Goal: Task Accomplishment & Management: Use online tool/utility

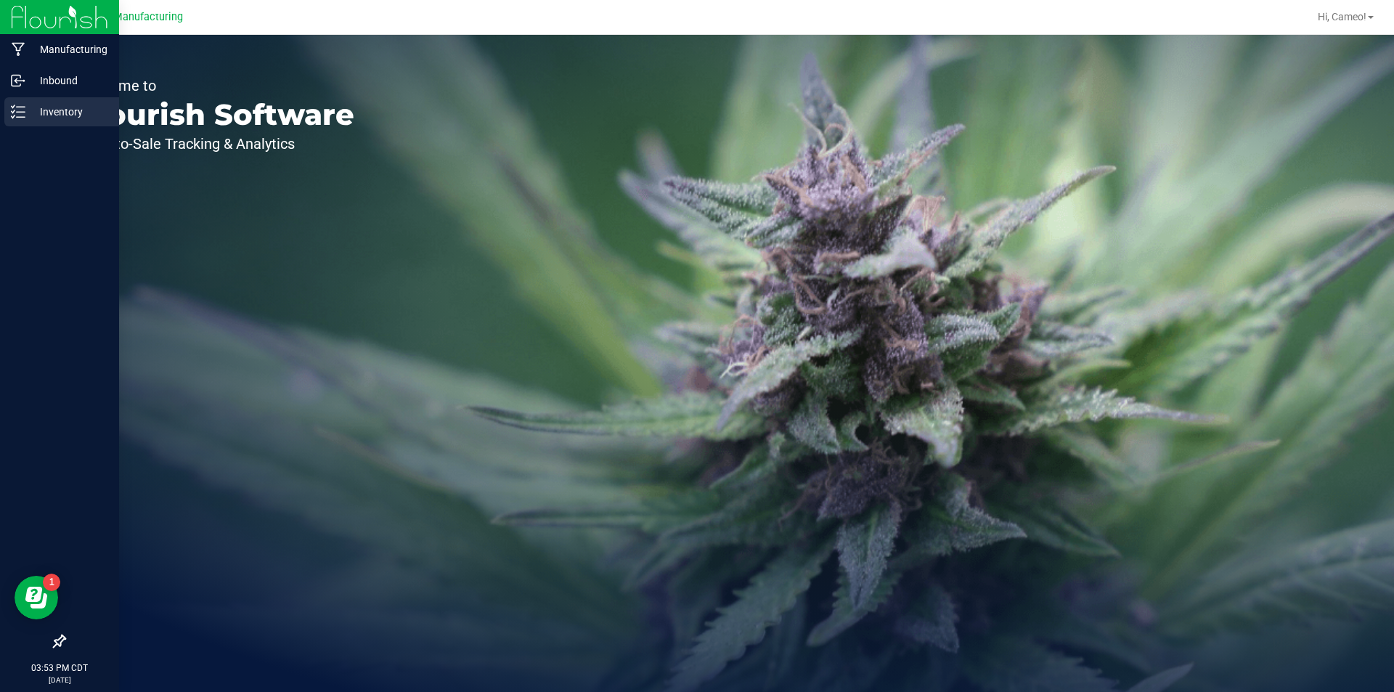
click at [24, 102] on div "Inventory" at bounding box center [61, 111] width 115 height 29
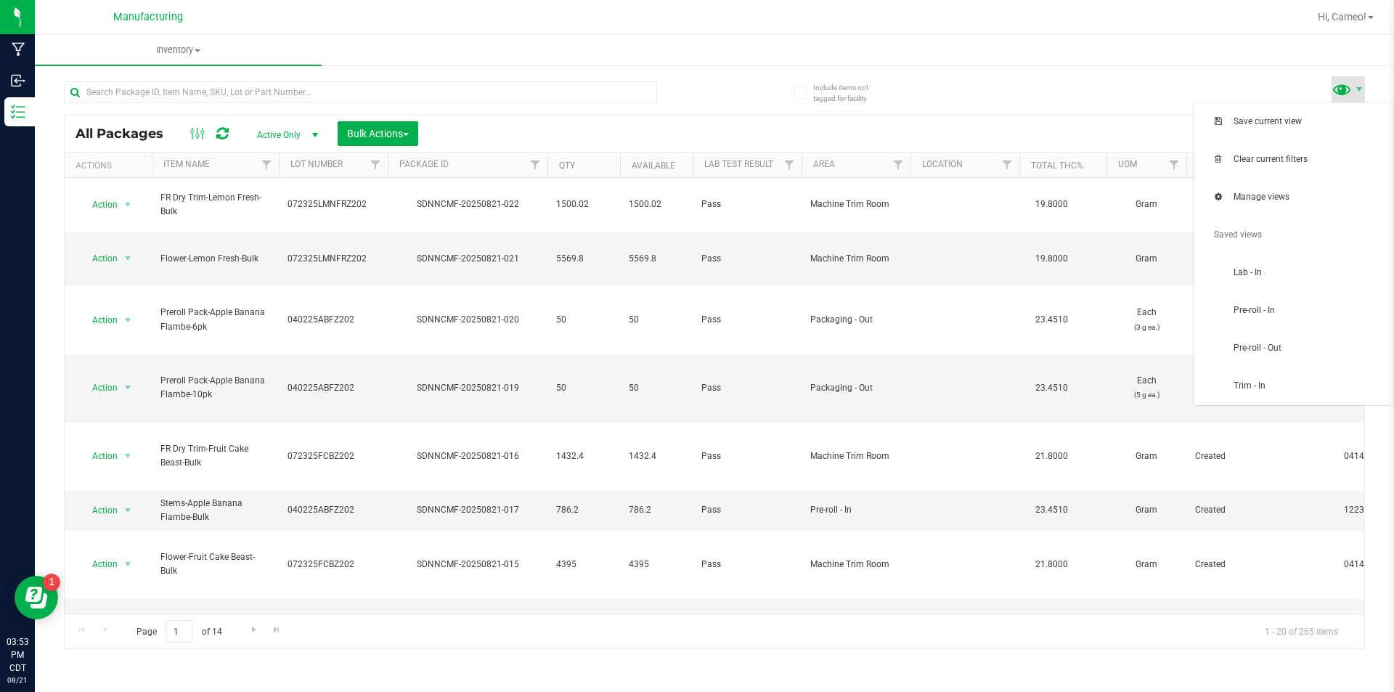
click at [1336, 86] on span at bounding box center [1342, 88] width 21 height 21
click at [1300, 324] on span "Pre-roll - In" at bounding box center [1294, 310] width 182 height 29
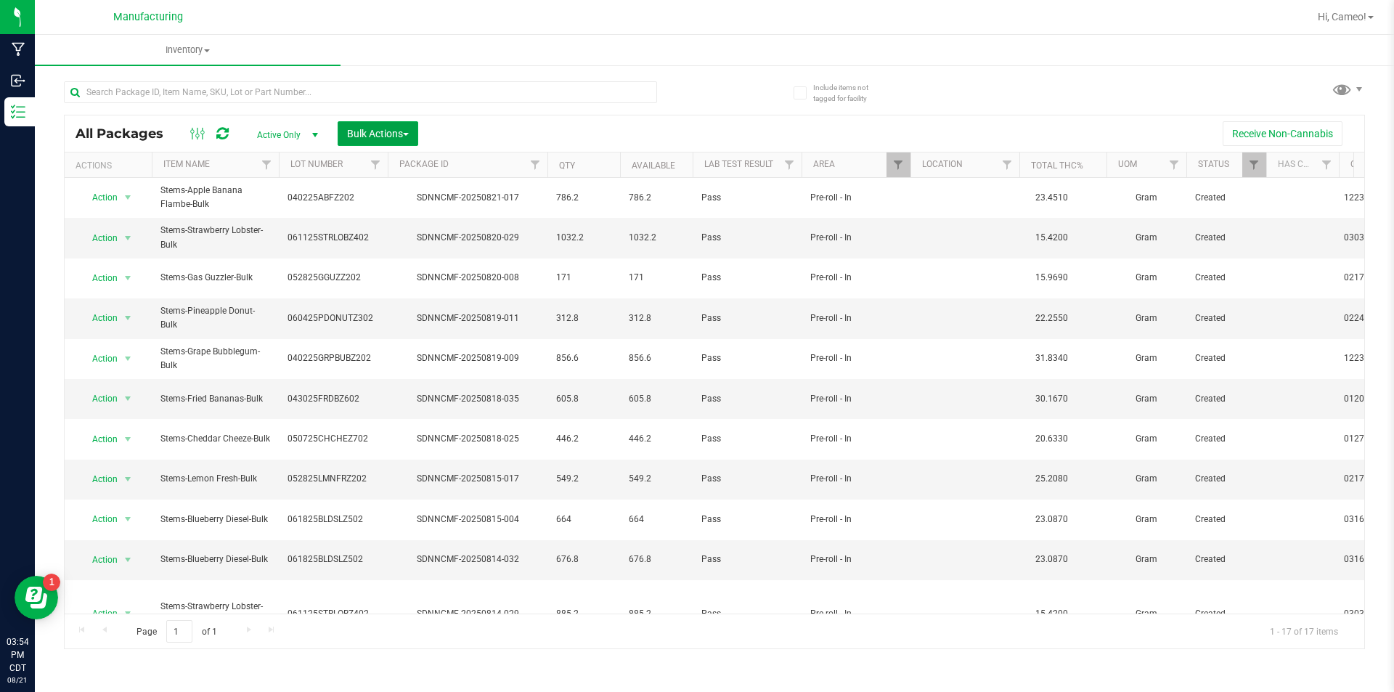
click at [386, 133] on span "Bulk Actions" at bounding box center [378, 134] width 62 height 12
click at [383, 161] on span "Add to manufacturing run" at bounding box center [401, 166] width 110 height 12
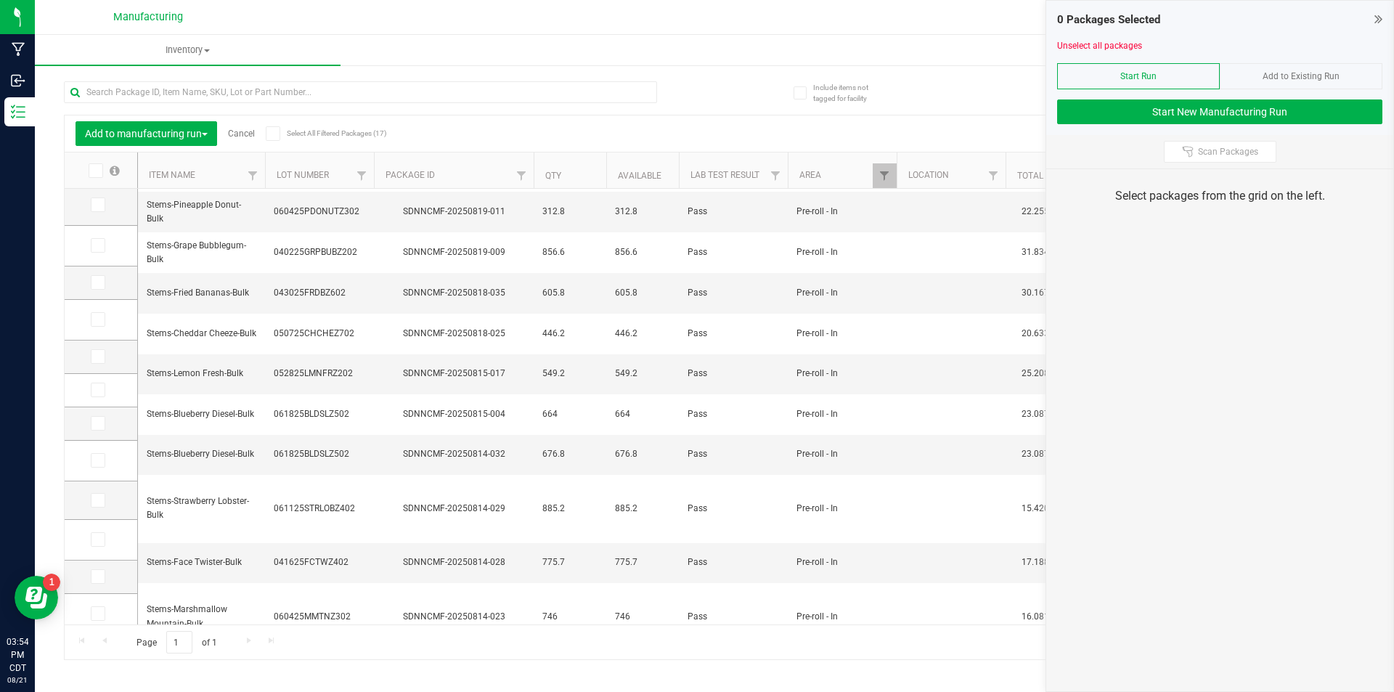
scroll to position [209, 0]
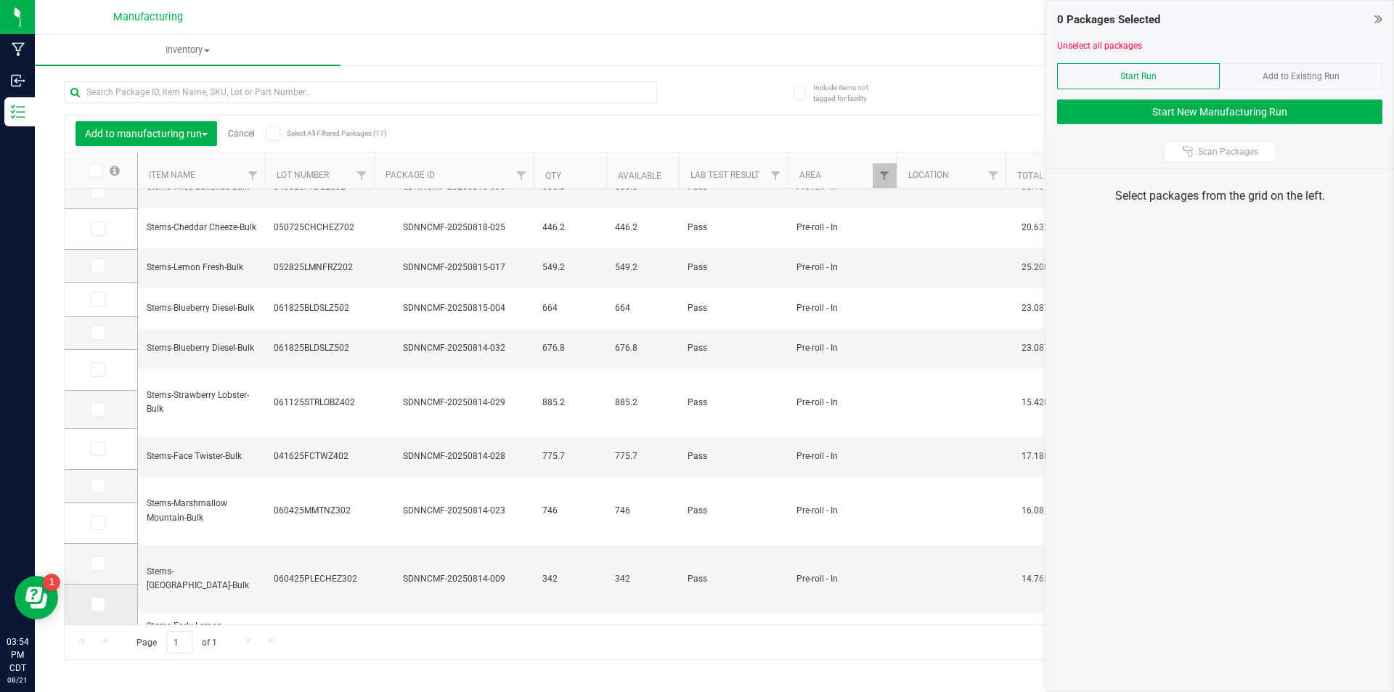
click at [106, 609] on label at bounding box center [101, 604] width 21 height 15
click at [0, 0] on input "checkbox" at bounding box center [0, 0] width 0 height 0
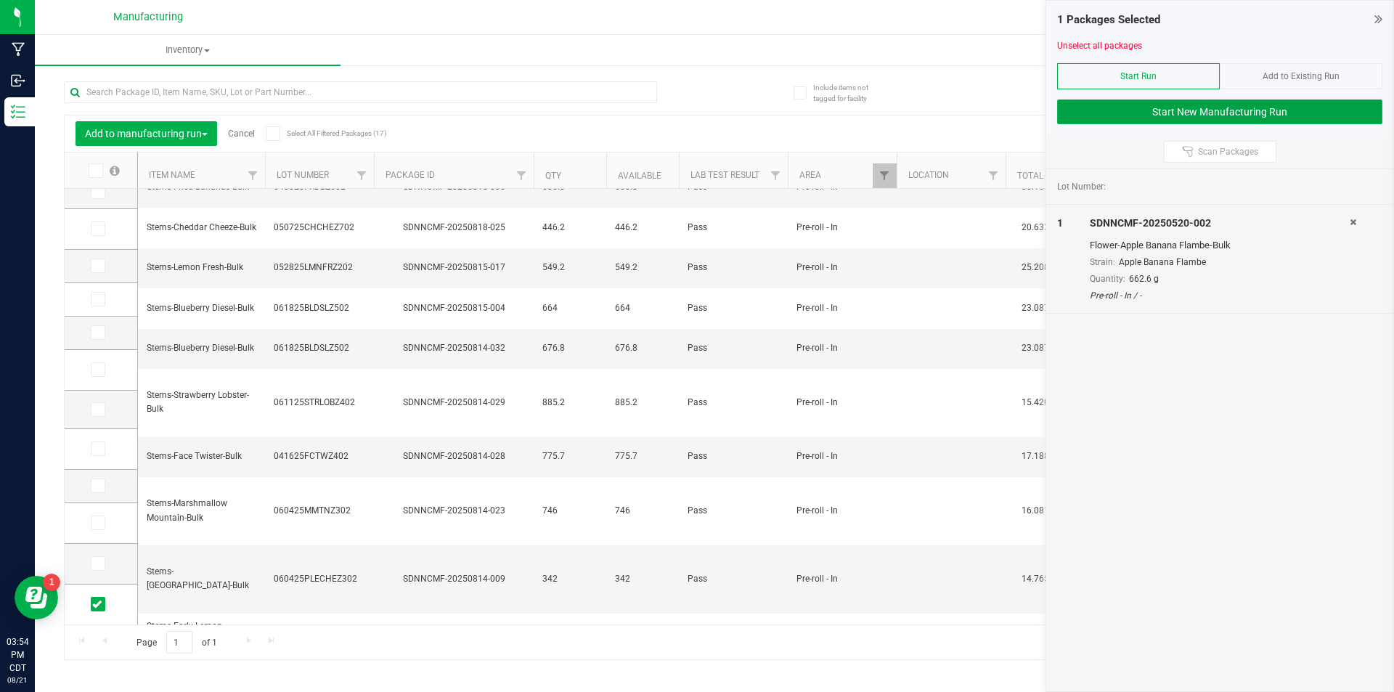
click at [1333, 104] on button "Start New Manufacturing Run" at bounding box center [1219, 111] width 325 height 25
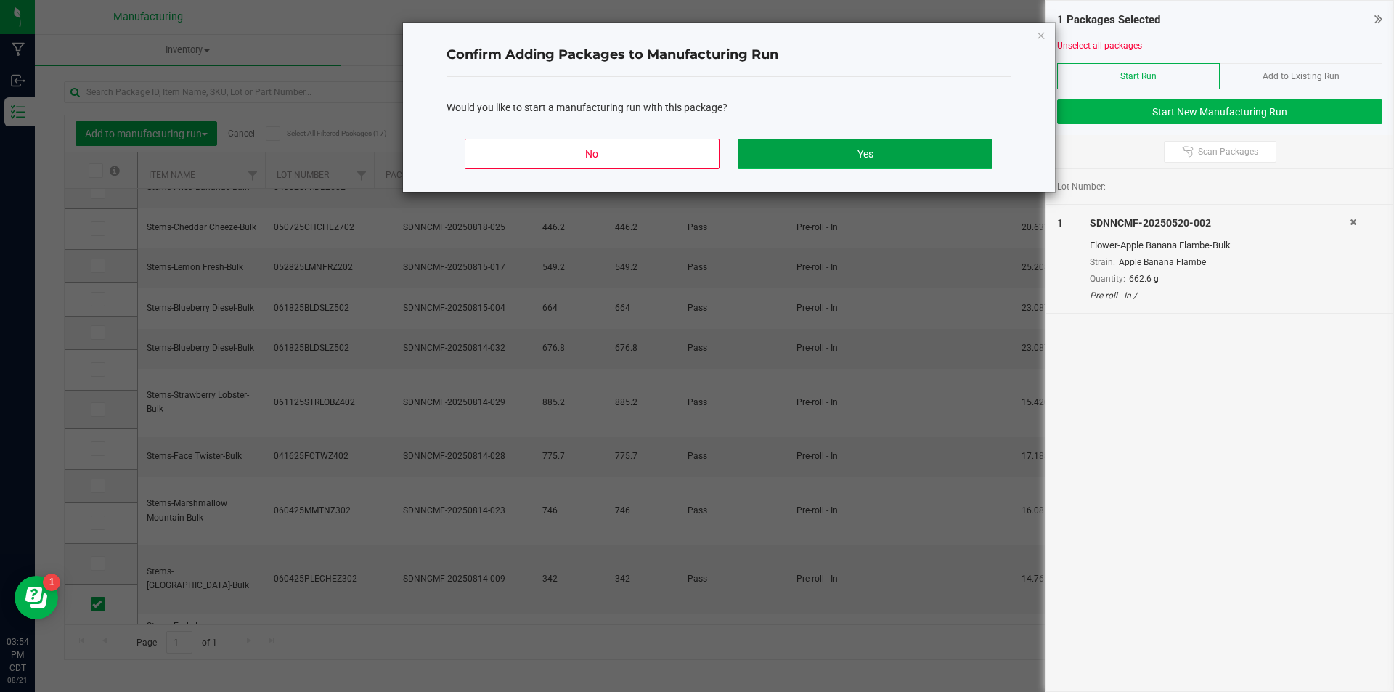
click at [928, 159] on button "Yes" at bounding box center [865, 154] width 254 height 31
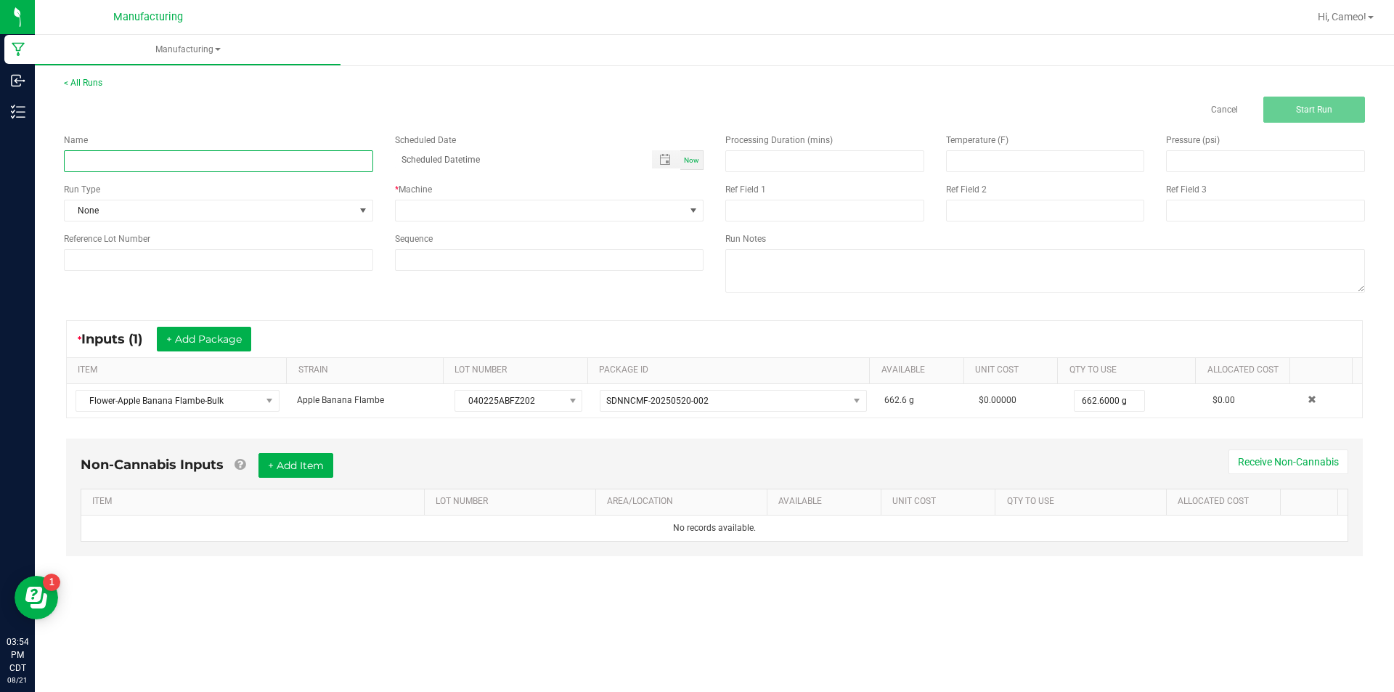
click at [245, 167] on input at bounding box center [218, 161] width 309 height 22
type input "082125 - Apple Banana Flambe"
click at [688, 161] on span "Now" at bounding box center [691, 160] width 15 height 8
type input "[DATE] 3:54 PM"
click at [640, 212] on span at bounding box center [541, 210] width 290 height 20
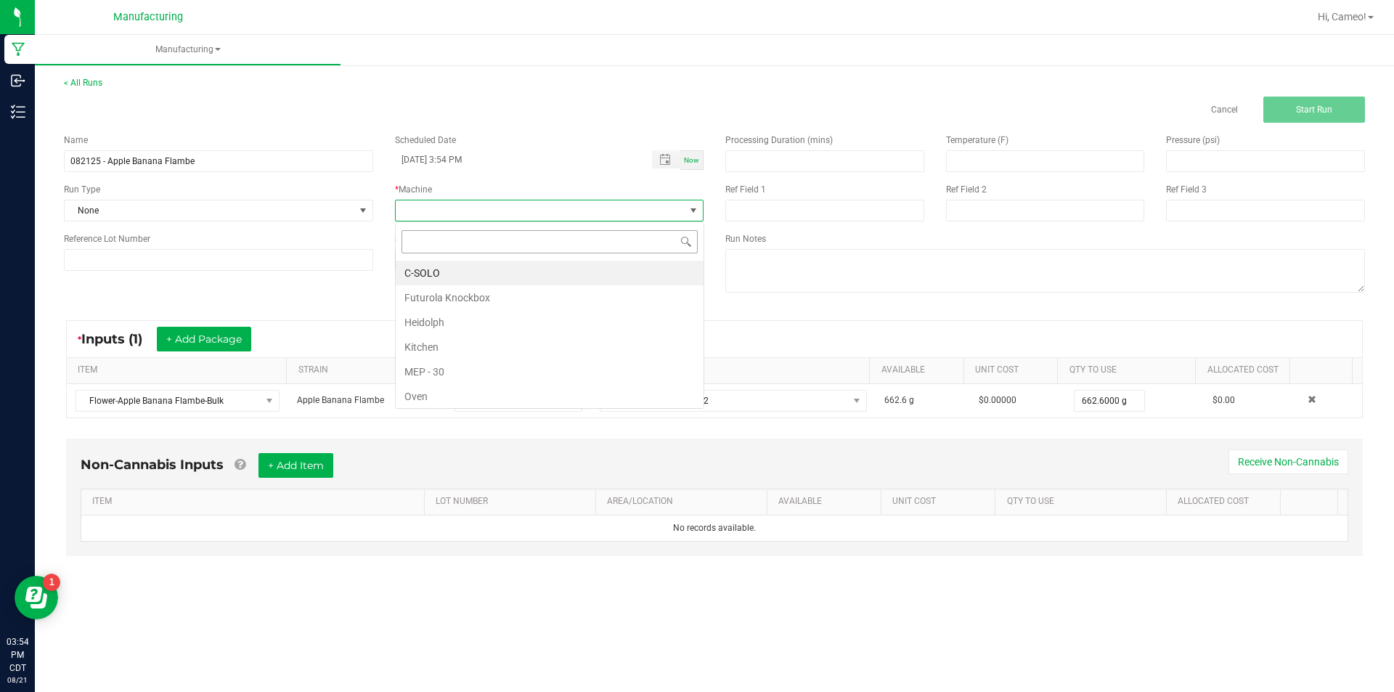
scroll to position [22, 309]
click at [408, 296] on li "Futurola Knockbox" at bounding box center [550, 297] width 308 height 25
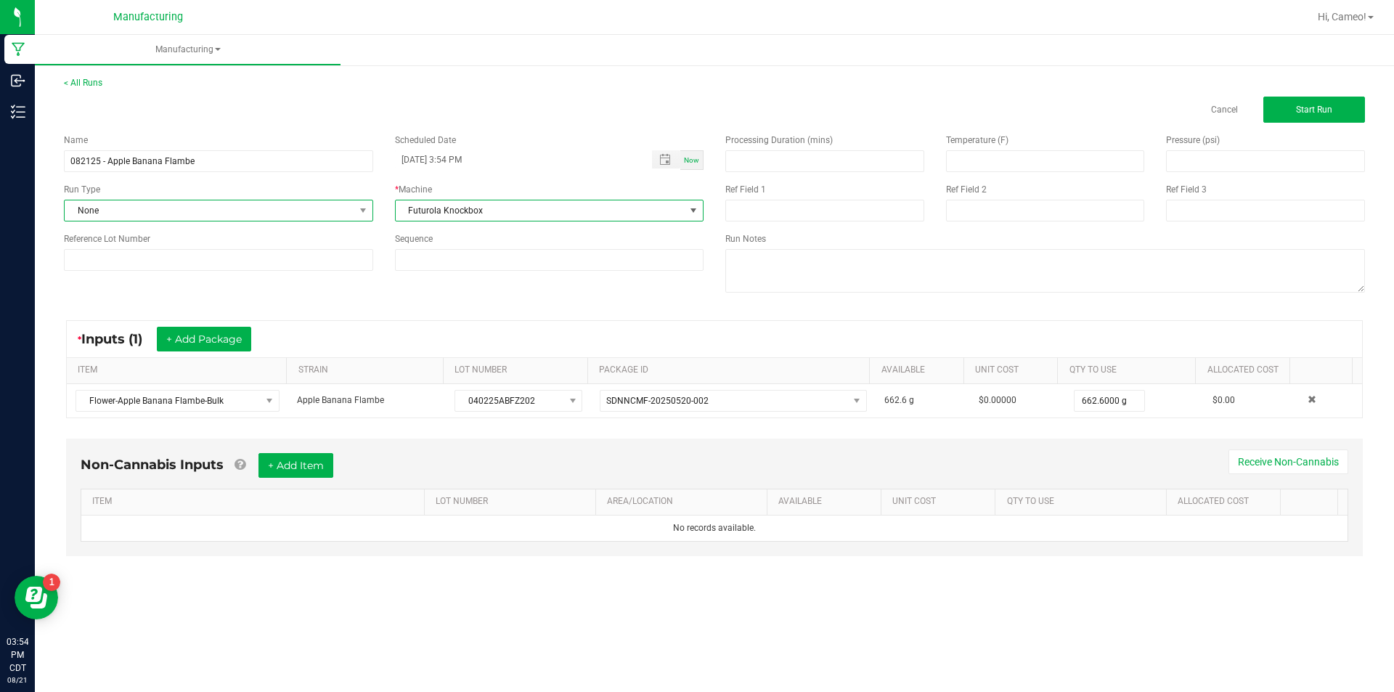
click at [137, 216] on span "None" at bounding box center [210, 210] width 290 height 20
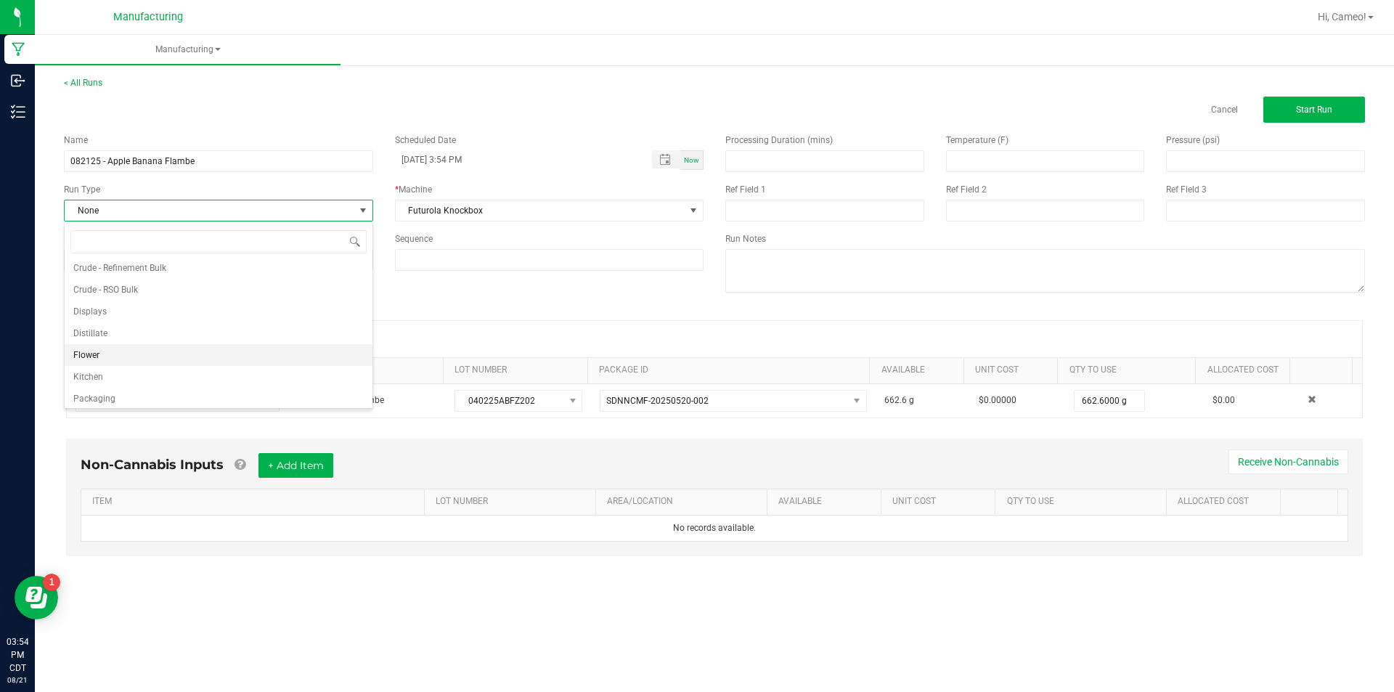
scroll to position [73, 0]
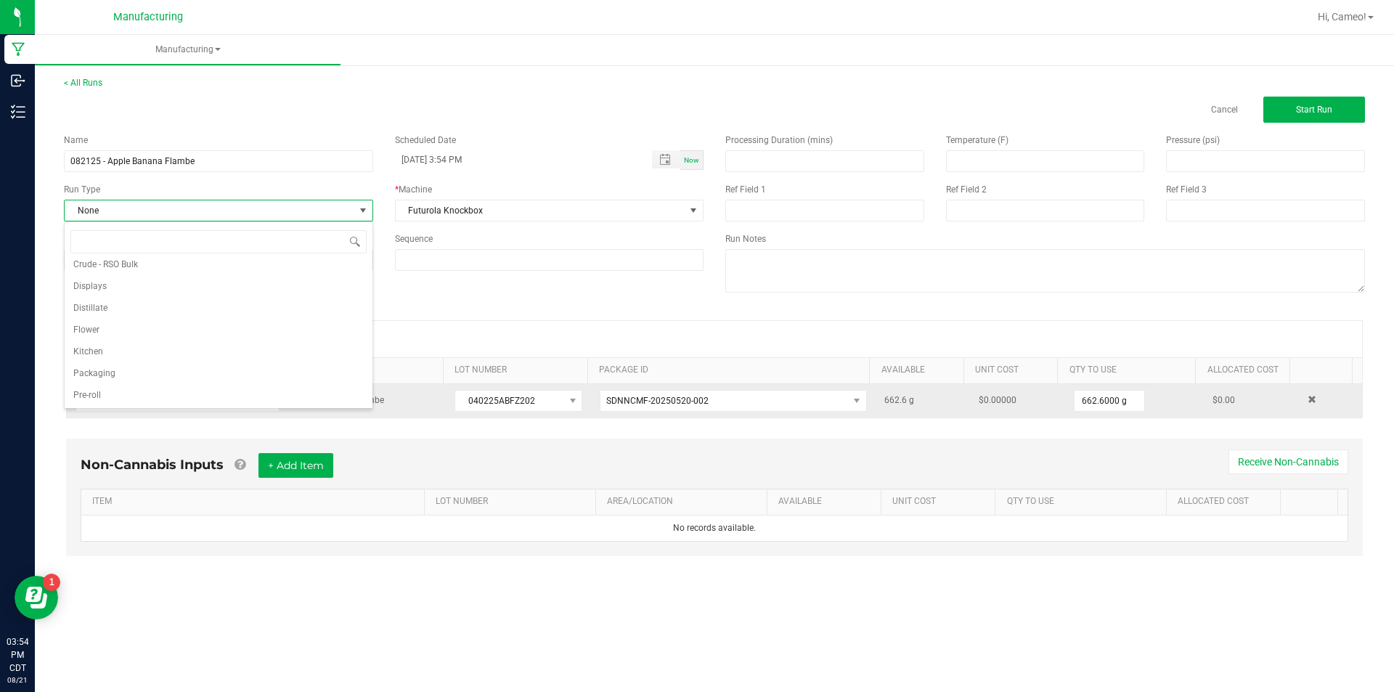
click at [102, 412] on td "Flower-Apple Banana Flambe-Bulk" at bounding box center [177, 400] width 221 height 33
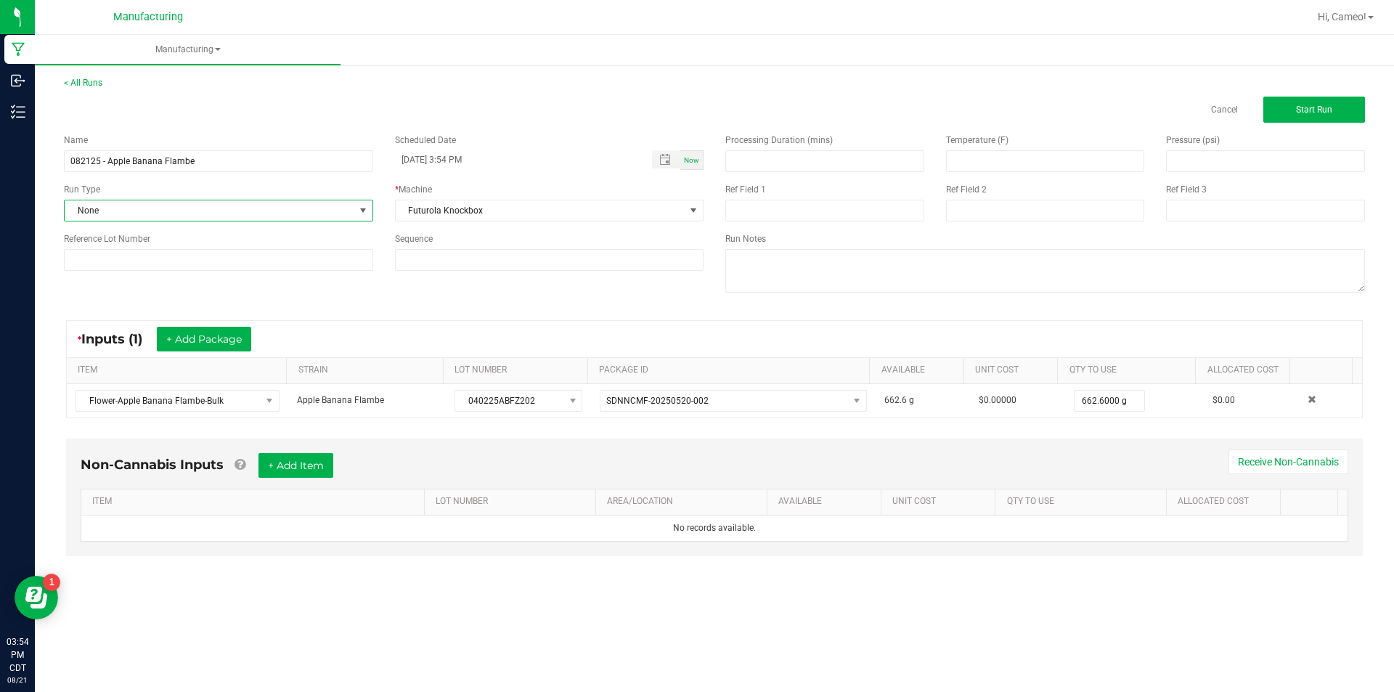
click at [217, 209] on span "None" at bounding box center [210, 210] width 290 height 20
click at [122, 396] on li "Pre-roll" at bounding box center [219, 395] width 308 height 22
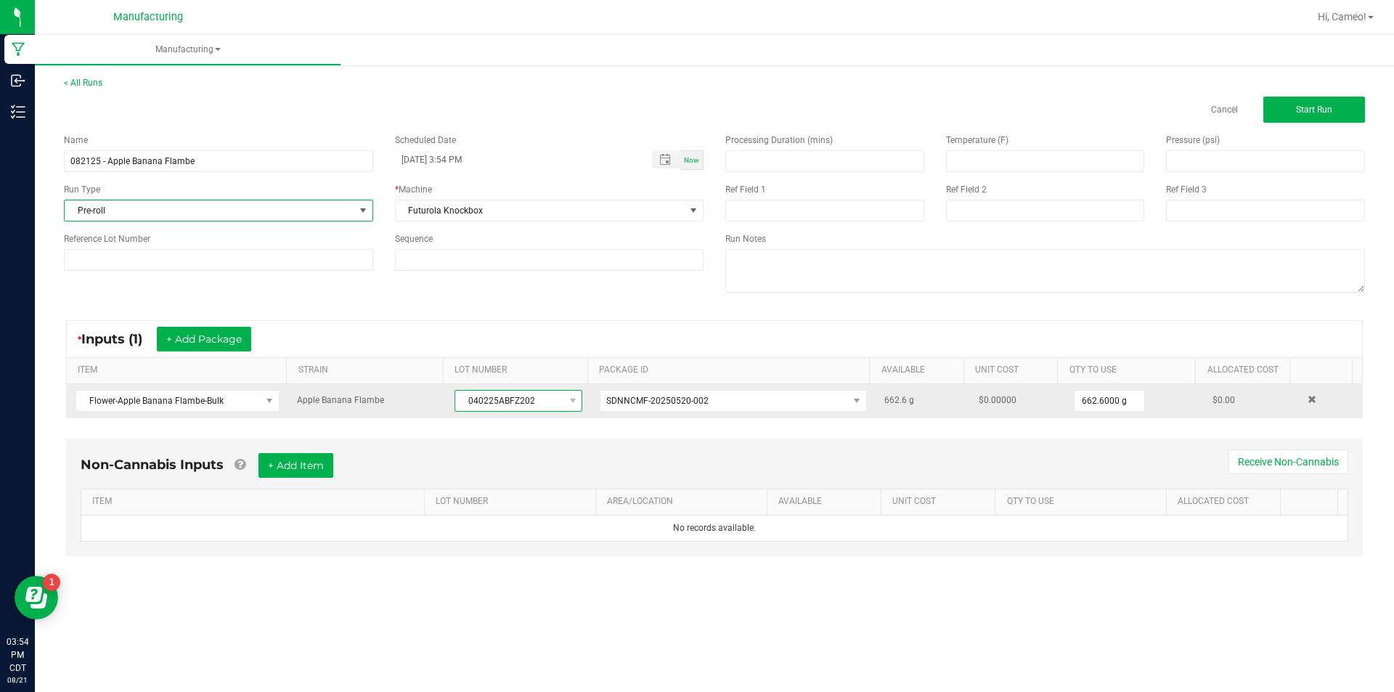
click at [492, 399] on span "040225ABFZ202" at bounding box center [509, 401] width 108 height 20
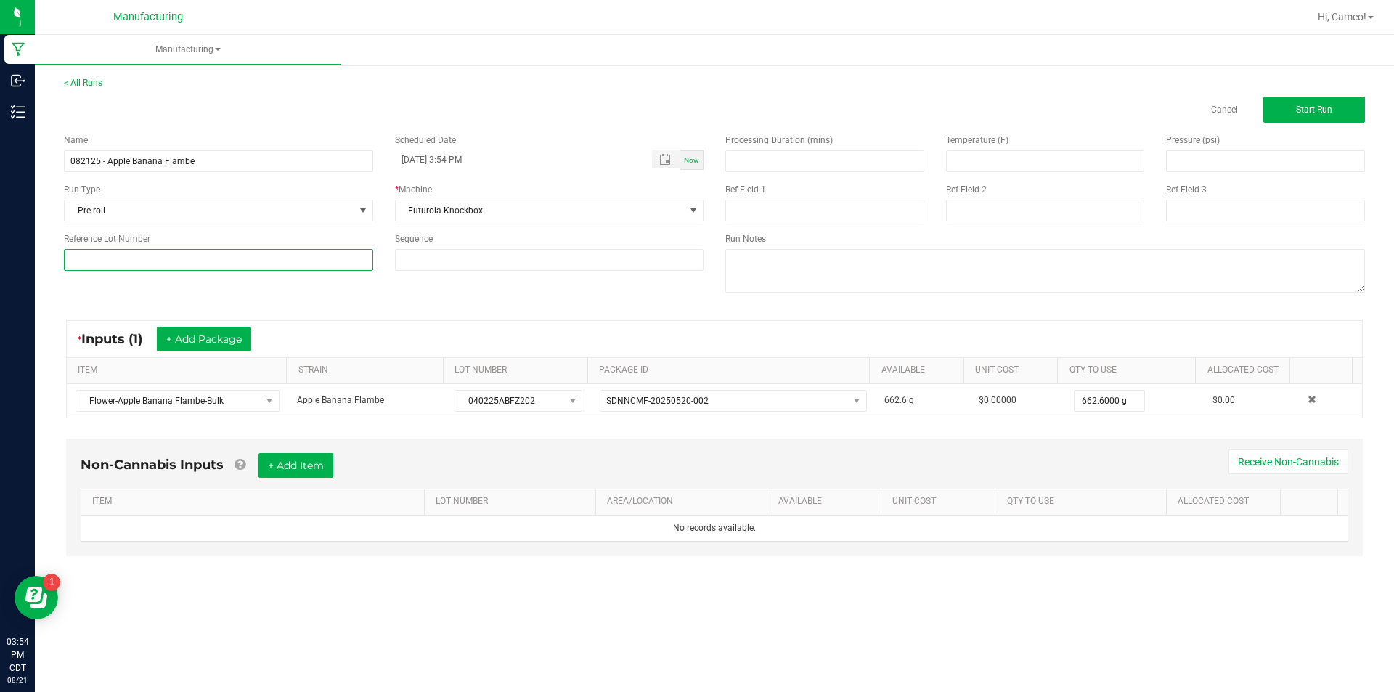
click at [227, 269] on input at bounding box center [218, 260] width 309 height 22
paste input "040225ABFZ202"
type input "040225ABFZ202"
click at [1325, 105] on span "Start Run" at bounding box center [1314, 110] width 36 height 10
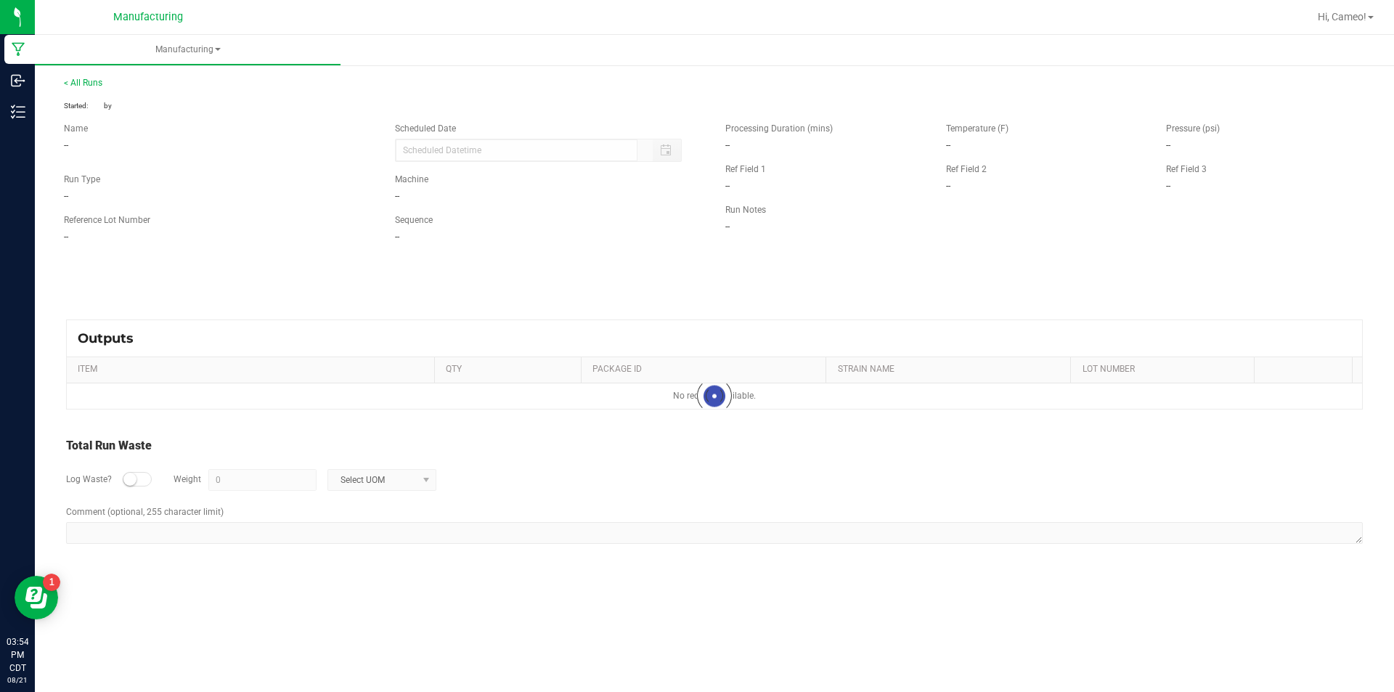
type input "[DATE] 3:54 PM"
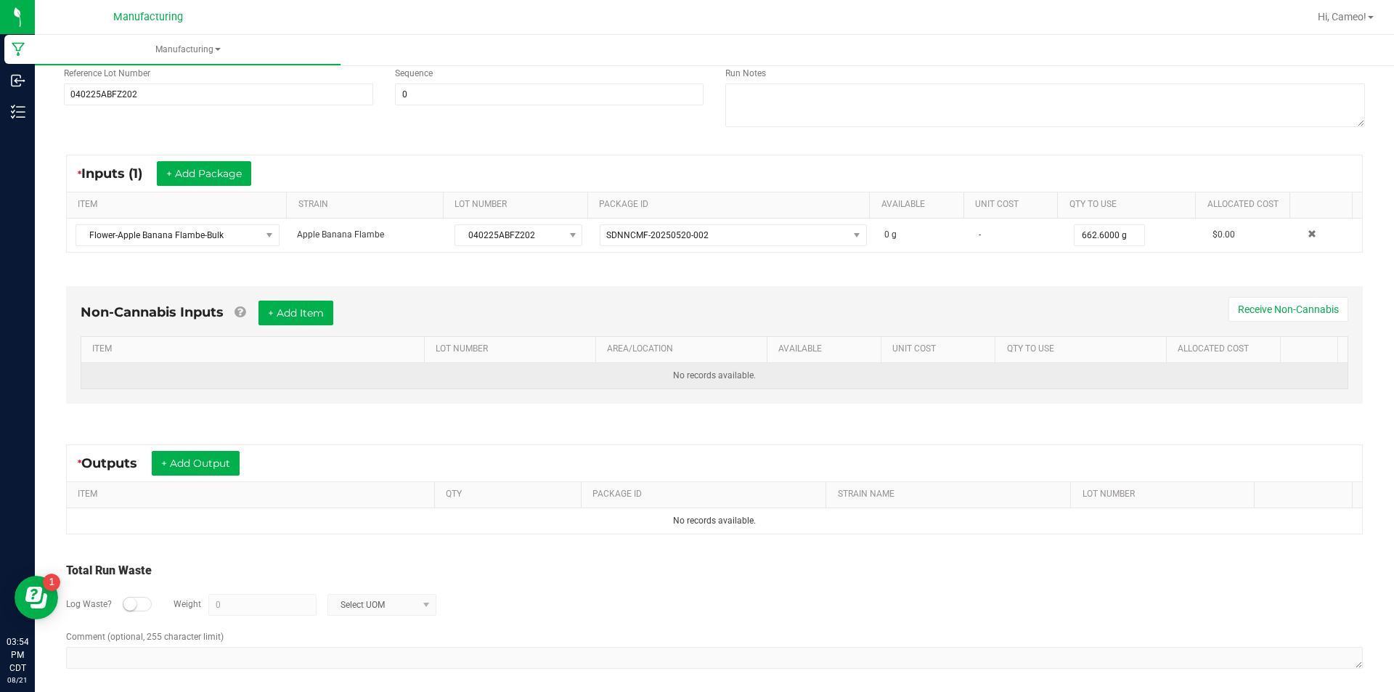
scroll to position [192, 0]
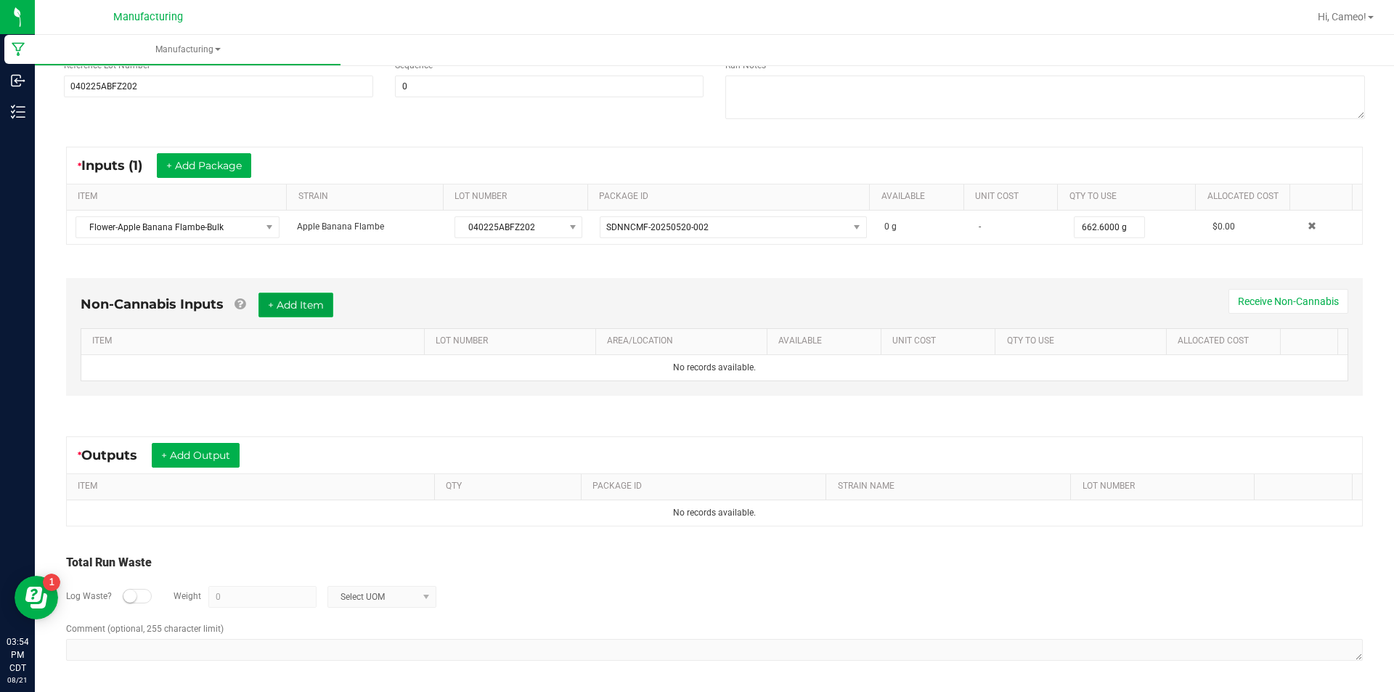
click at [304, 304] on button "+ Add Item" at bounding box center [296, 305] width 75 height 25
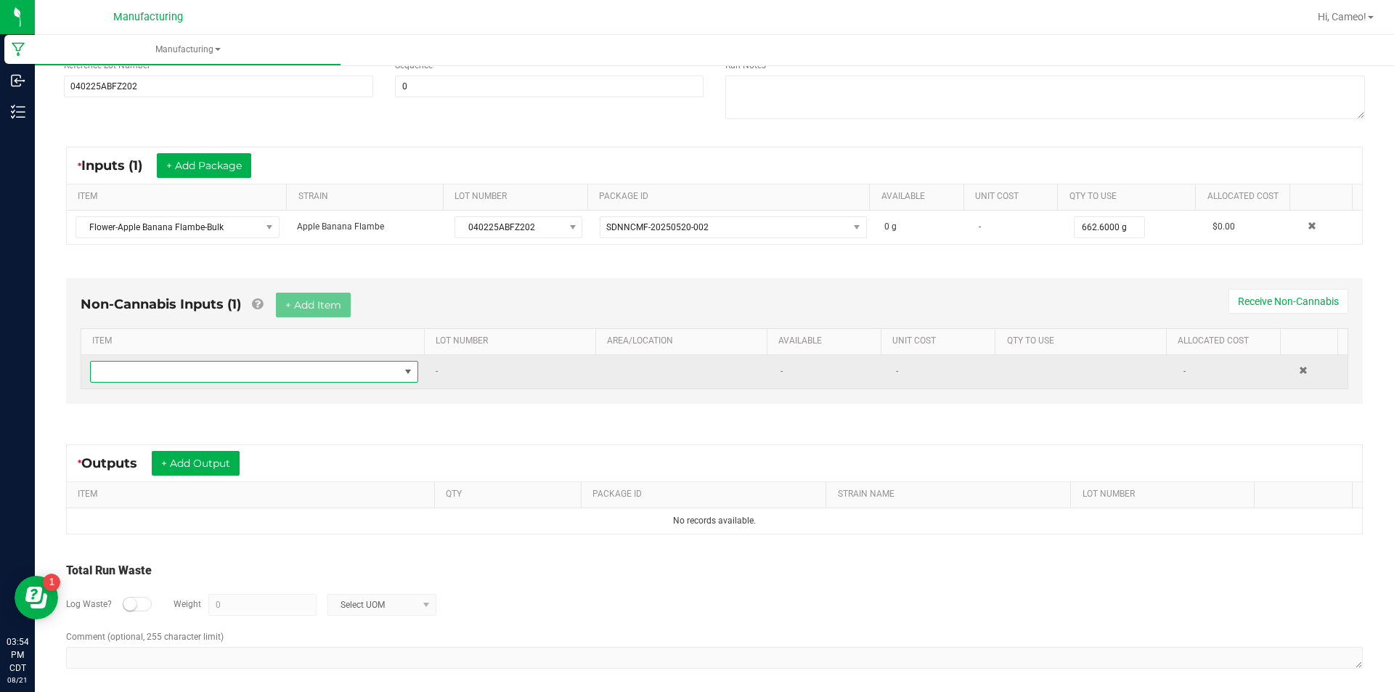
click at [273, 367] on span "NO DATA FOUND" at bounding box center [245, 372] width 309 height 20
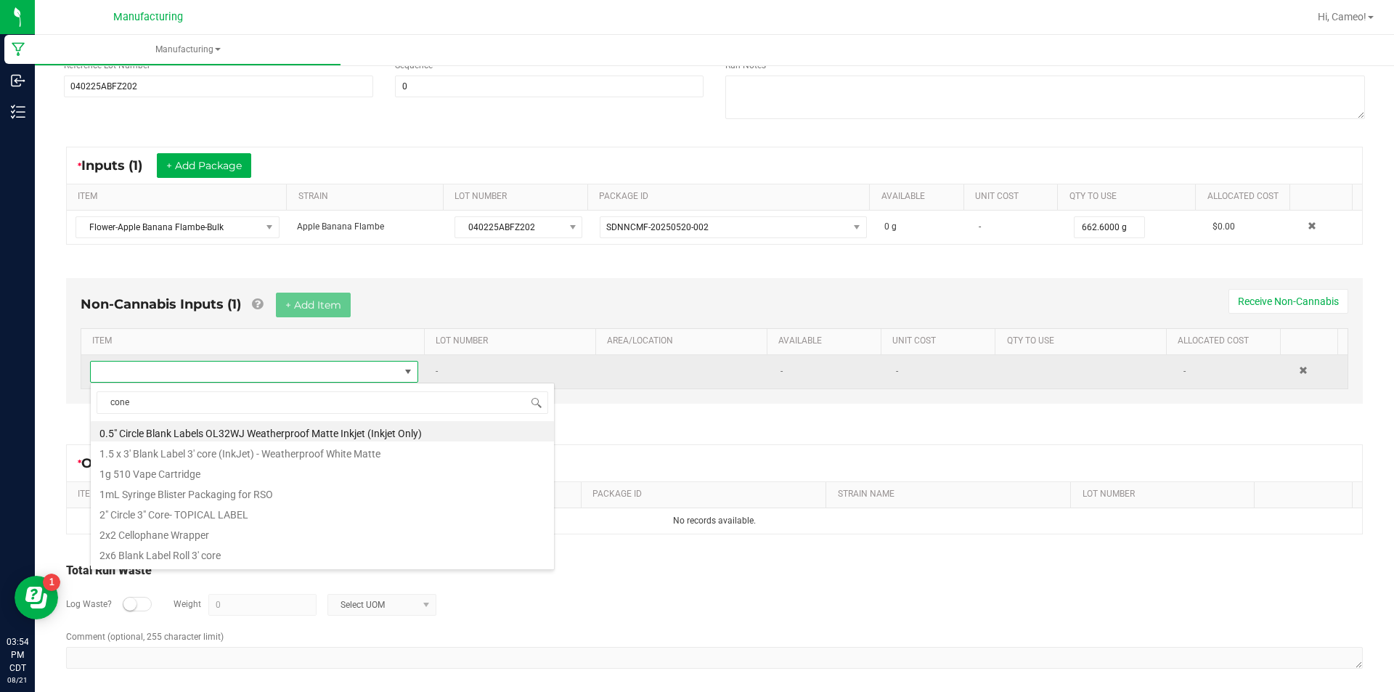
type input "cones"
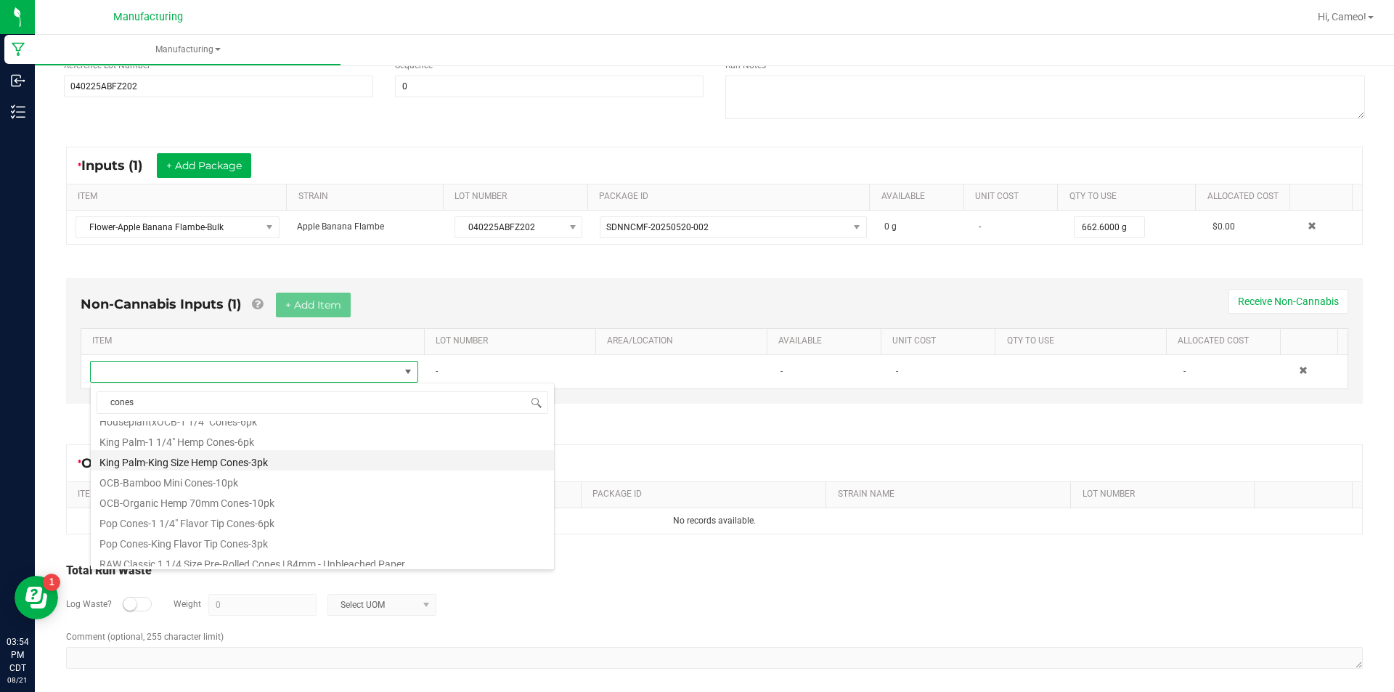
scroll to position [654, 0]
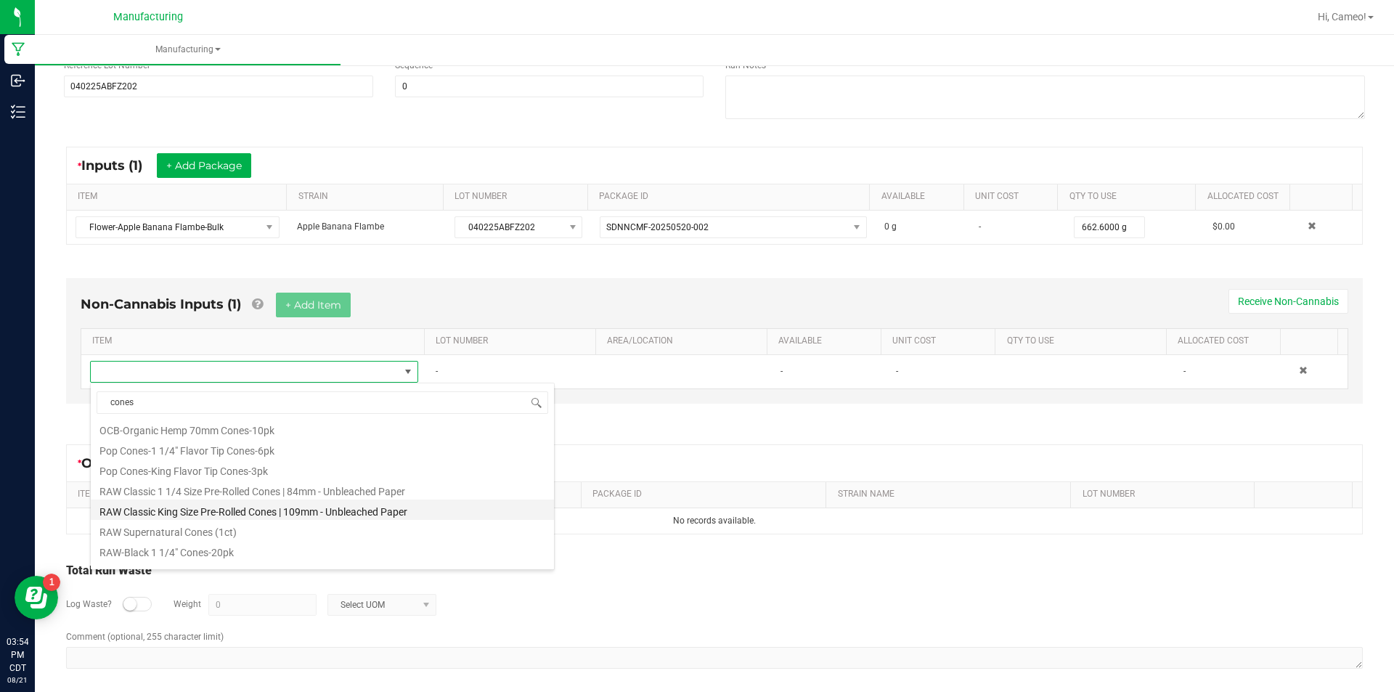
click at [323, 511] on li "RAW Classic King Size Pre-Rolled Cones | 109mm - Unbleached Paper" at bounding box center [322, 510] width 463 height 20
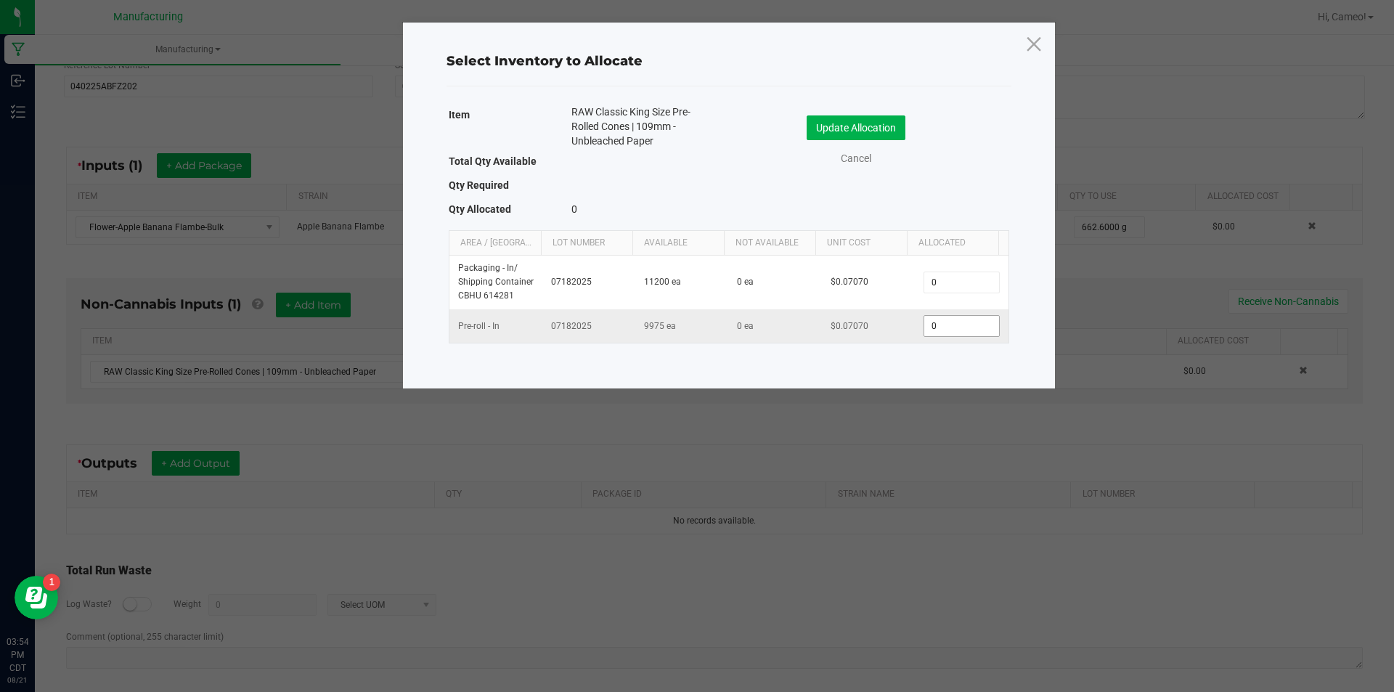
click at [959, 325] on input "0" at bounding box center [961, 326] width 74 height 20
click at [956, 323] on input "0" at bounding box center [961, 326] width 74 height 20
type input "638"
click at [848, 126] on button "Update Allocation" at bounding box center [856, 127] width 99 height 25
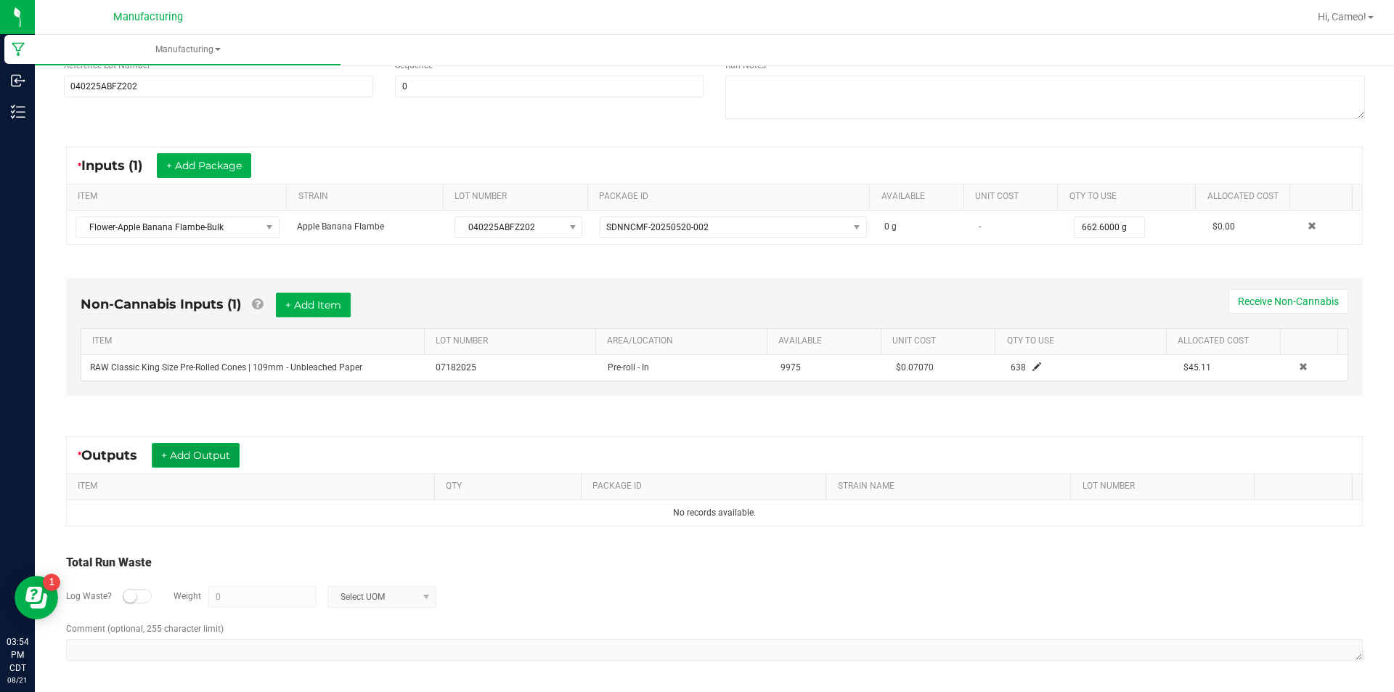
click at [218, 457] on button "+ Add Output" at bounding box center [196, 455] width 88 height 25
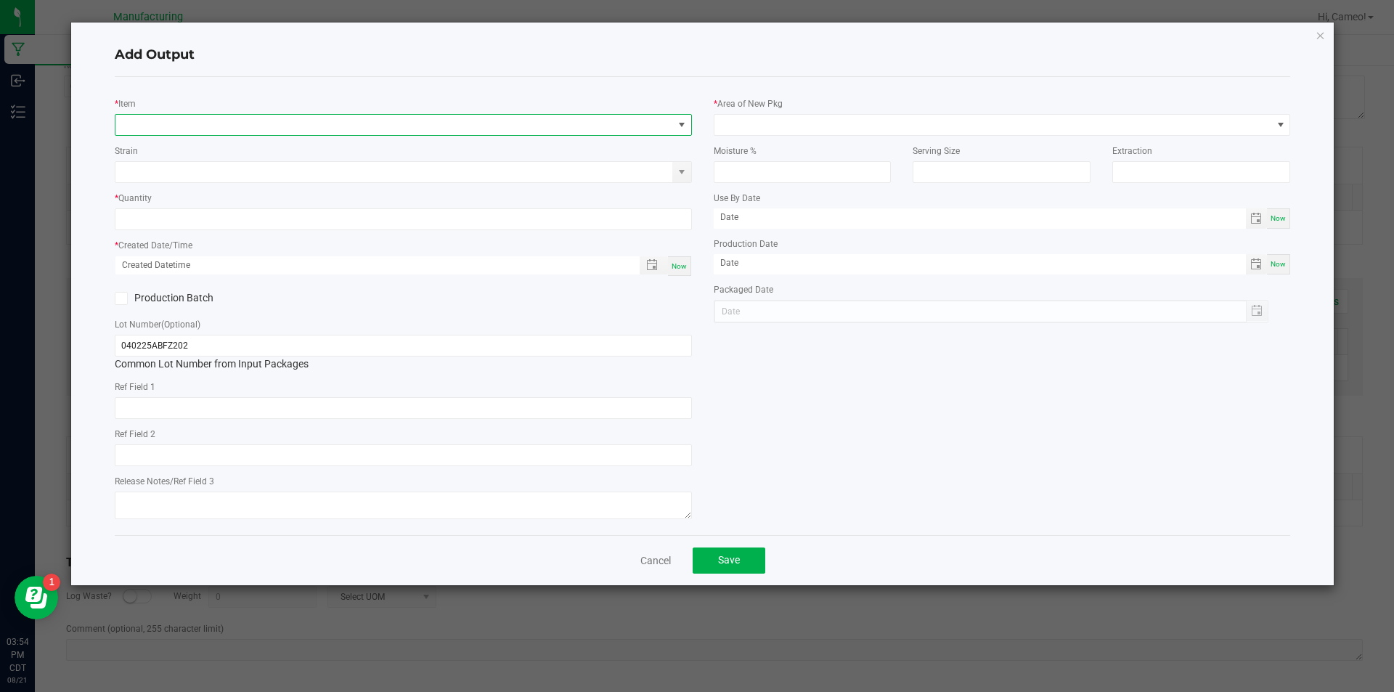
click at [343, 131] on span "NO DATA FOUND" at bounding box center [394, 125] width 558 height 20
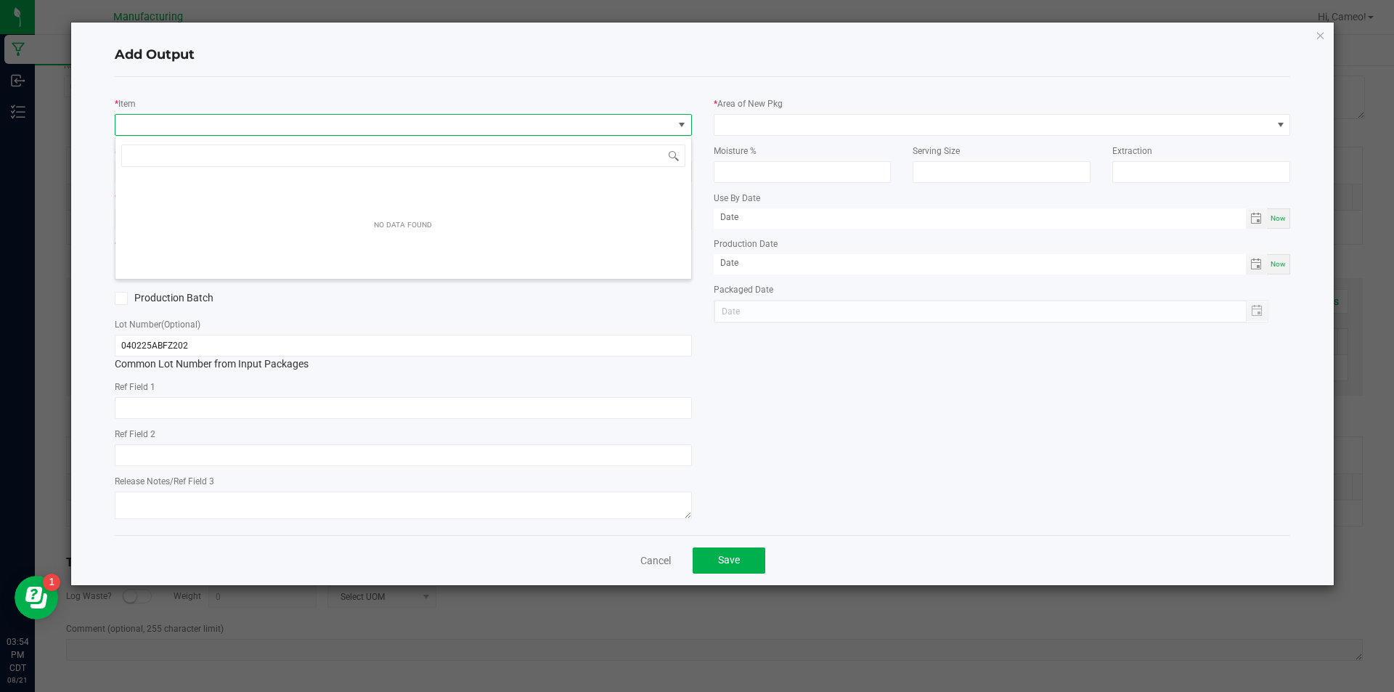
scroll to position [22, 577]
click at [176, 150] on input "kings prerolll-apple banana" at bounding box center [403, 156] width 564 height 23
type input "kings preroll-apple banana"
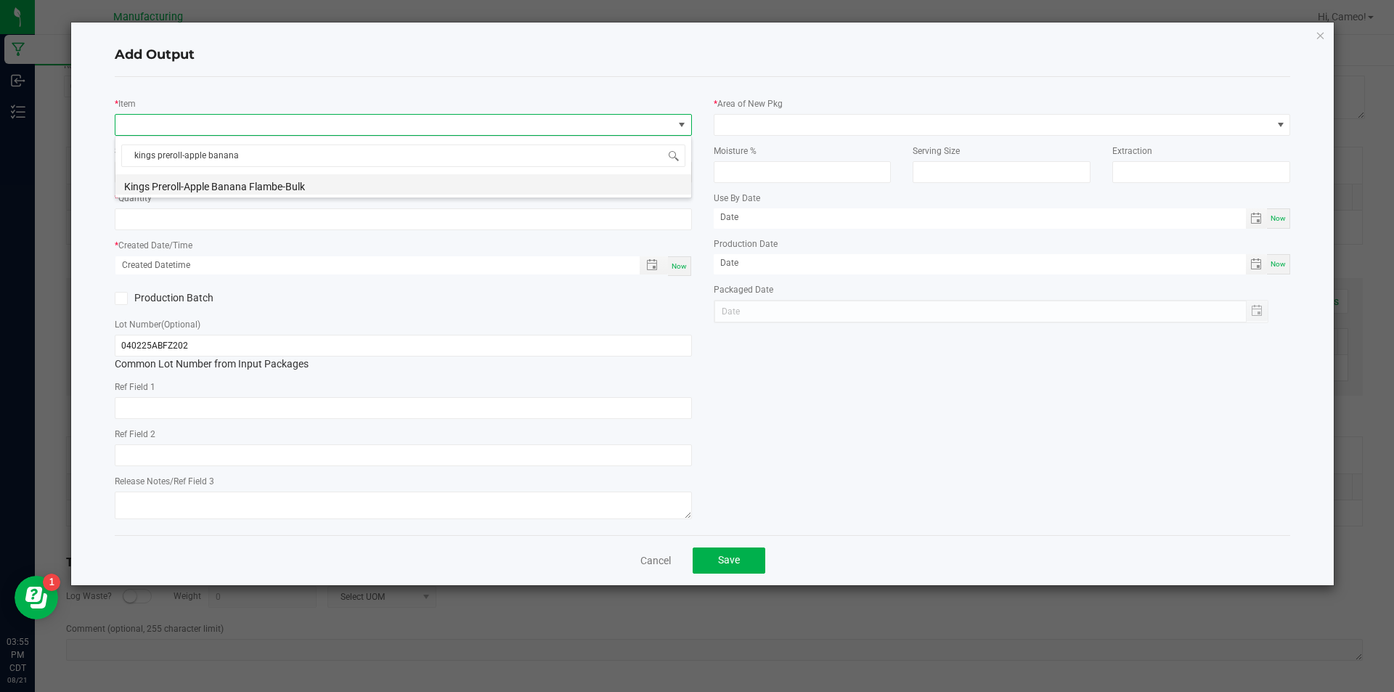
click at [221, 179] on li "Kings Preroll-Apple Banana Flambe-Bulk" at bounding box center [403, 184] width 576 height 20
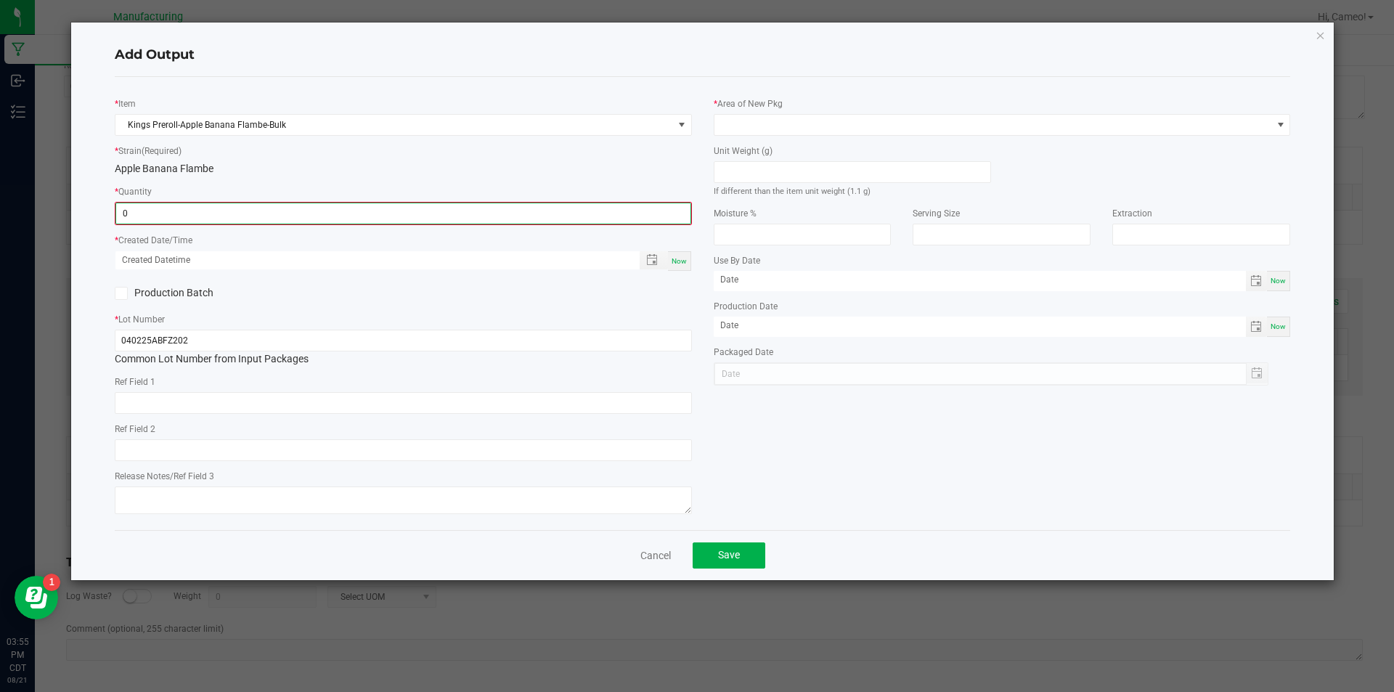
click at [221, 212] on input "0" at bounding box center [403, 213] width 574 height 20
type input "3"
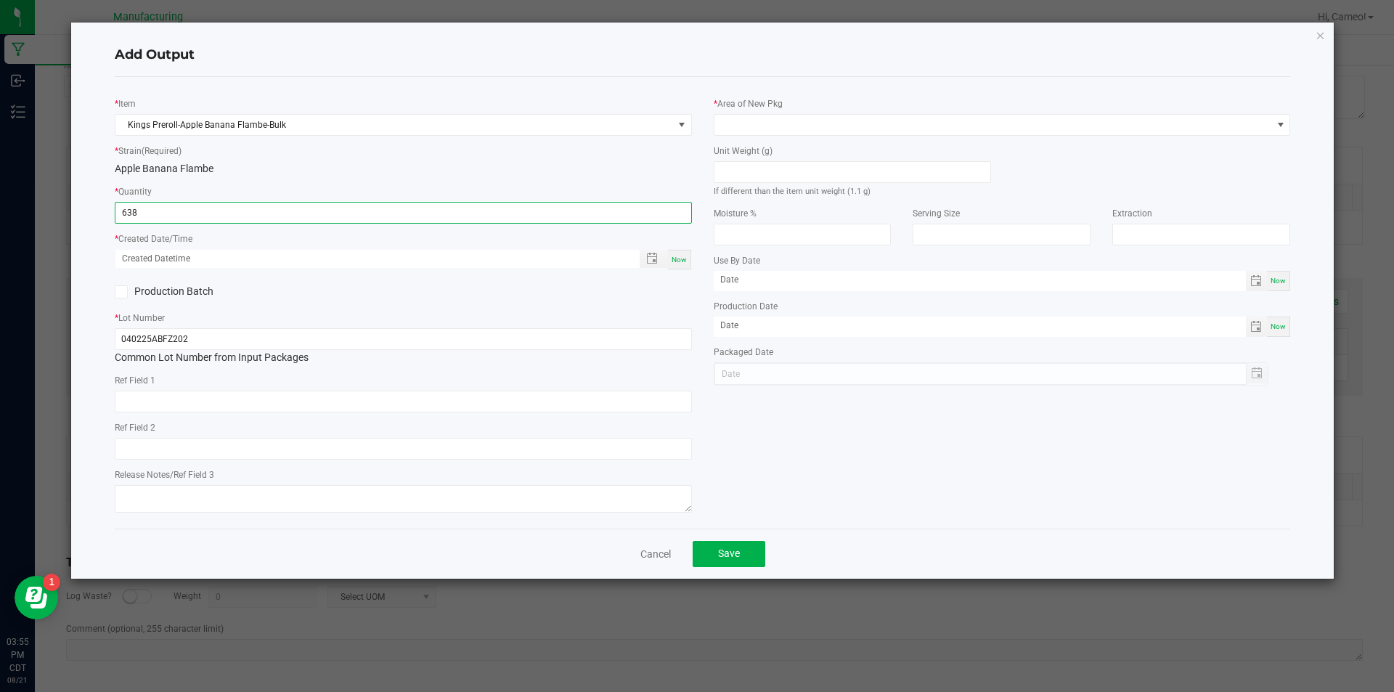
type input "638 ea"
click at [682, 256] on span "Now" at bounding box center [679, 260] width 15 height 8
type input "[DATE] 3:55 PM"
type input "[DATE]"
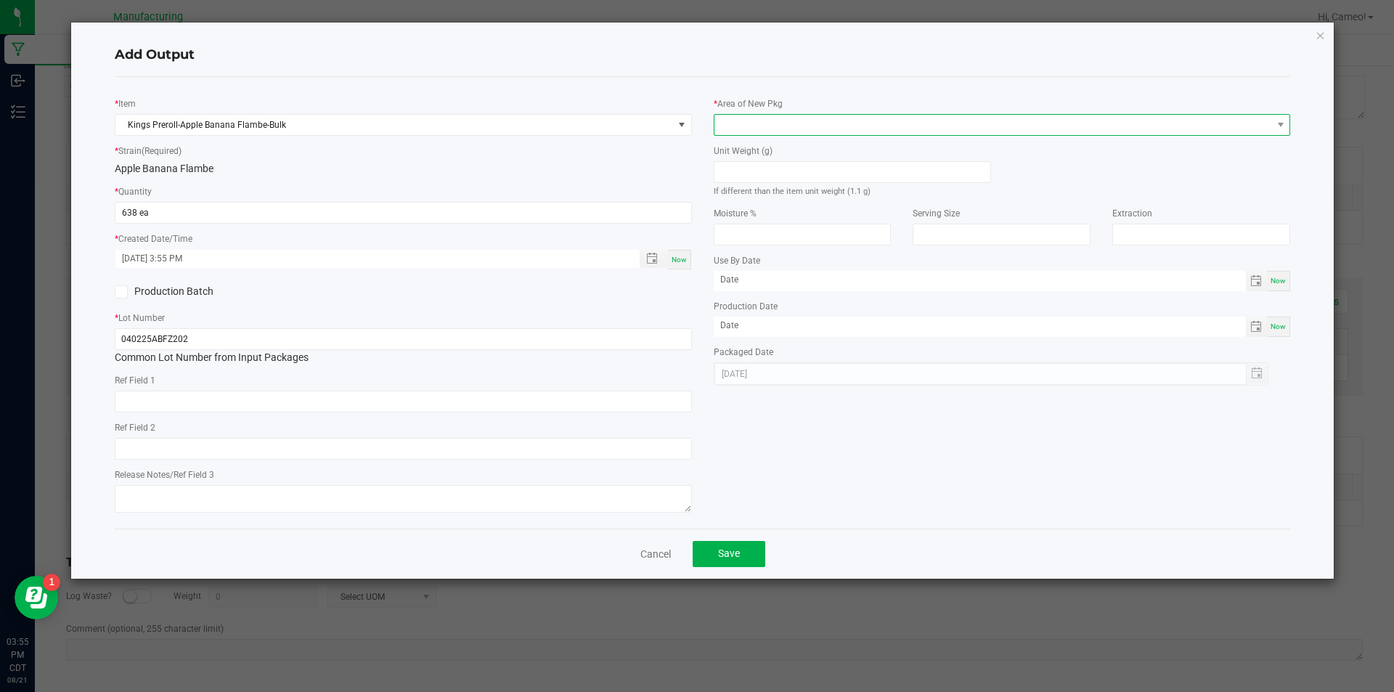
click at [781, 132] on span at bounding box center [994, 125] width 558 height 20
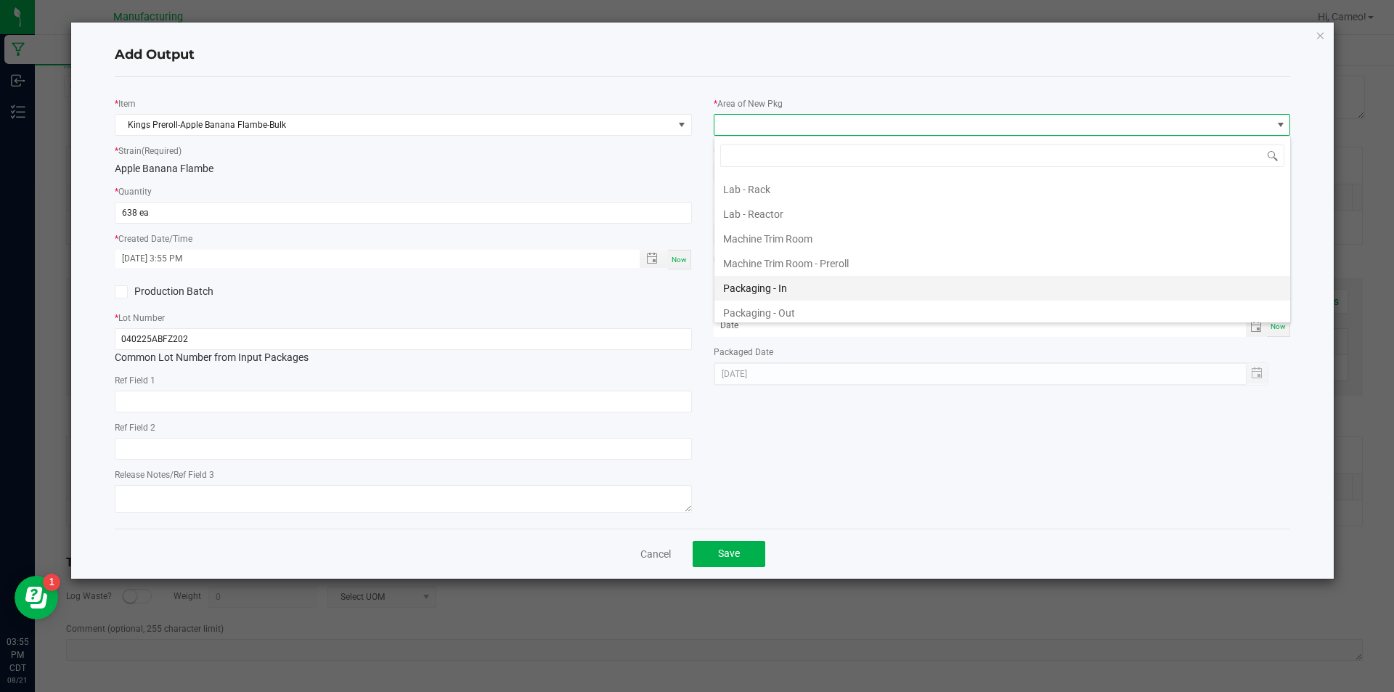
scroll to position [363, 0]
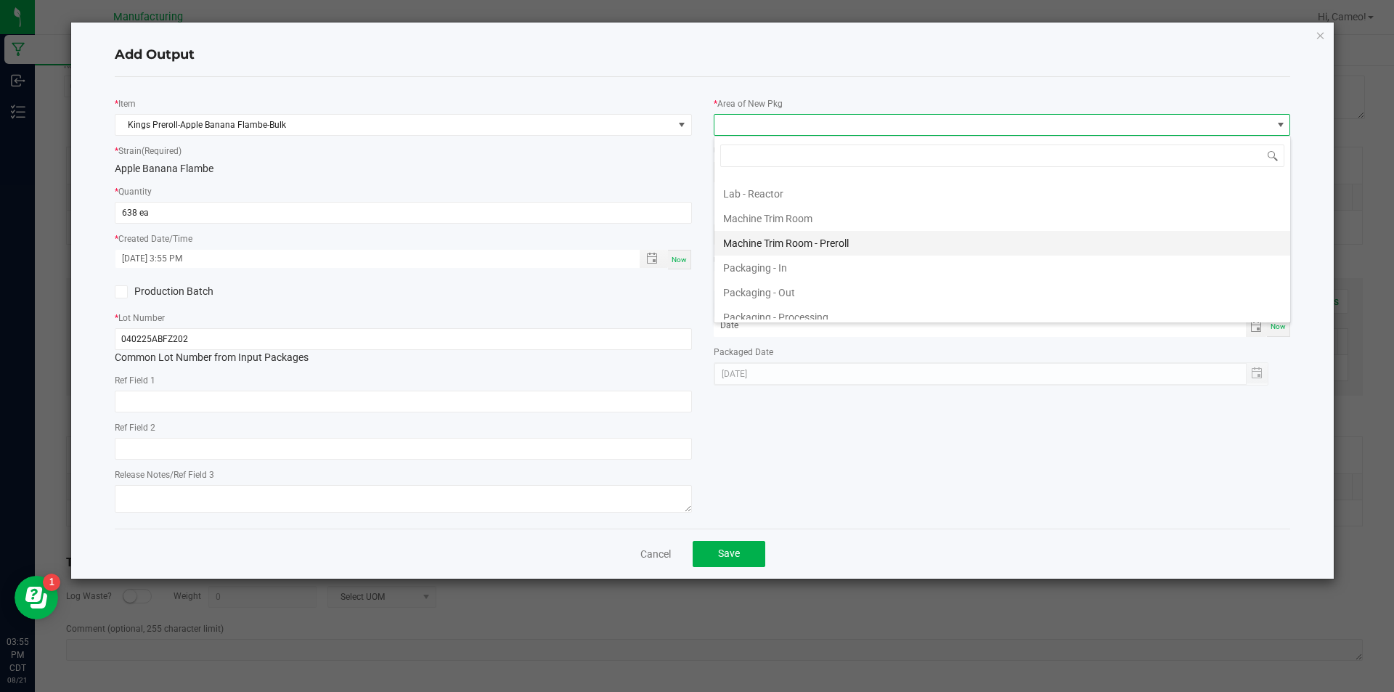
click at [829, 240] on li "Machine Trim Room - Preroll" at bounding box center [1003, 243] width 576 height 25
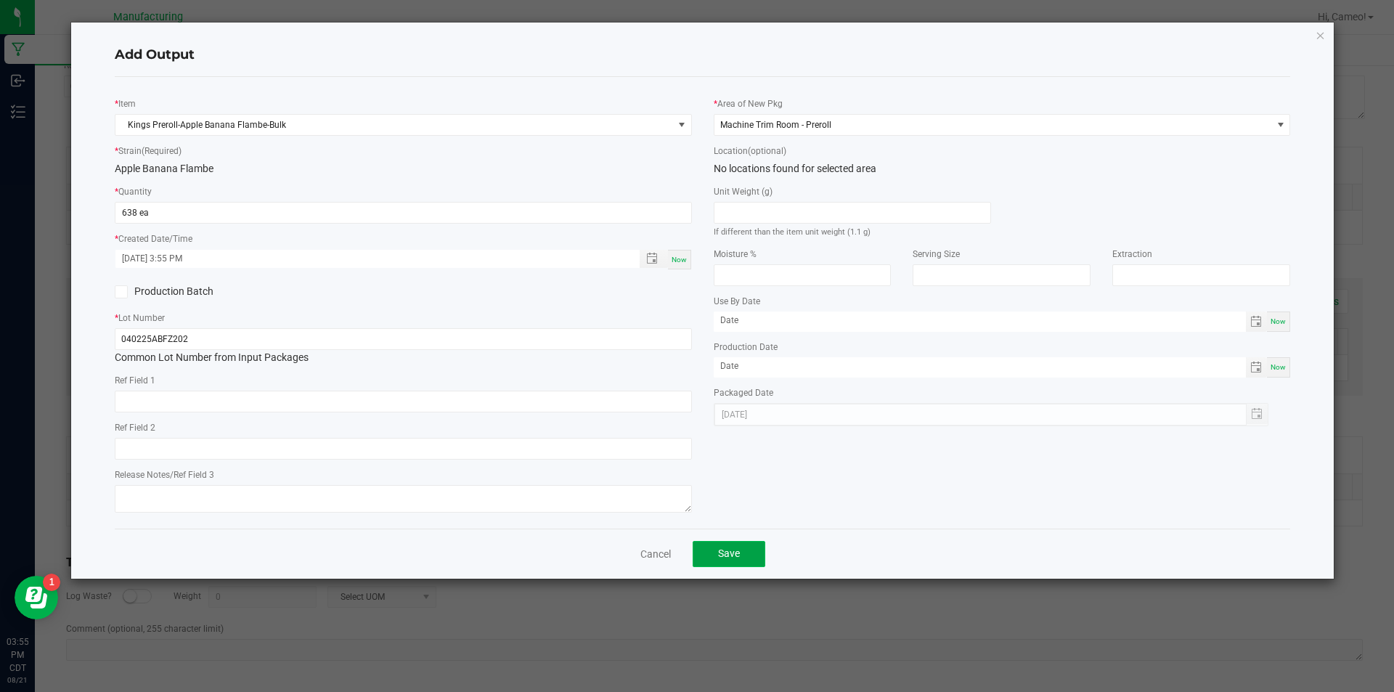
click at [733, 559] on span "Save" at bounding box center [729, 554] width 22 height 12
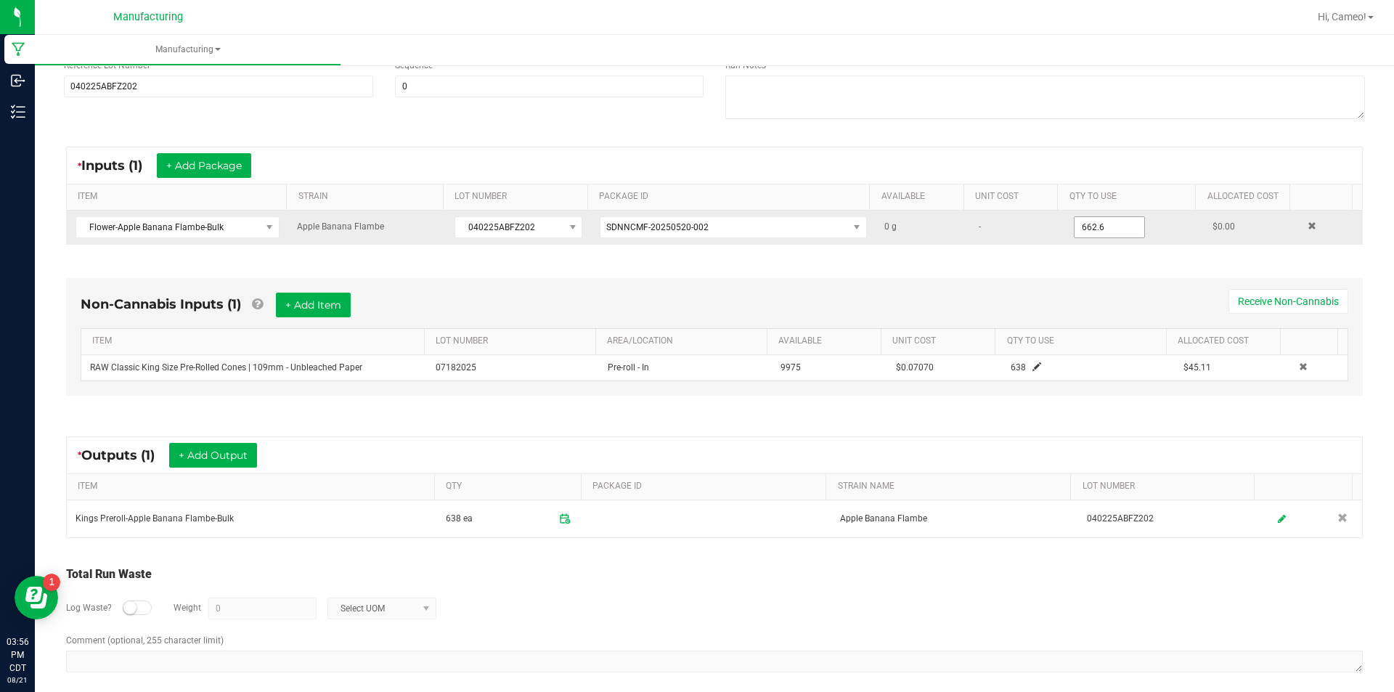
click at [1088, 235] on input "662.6" at bounding box center [1110, 227] width 70 height 20
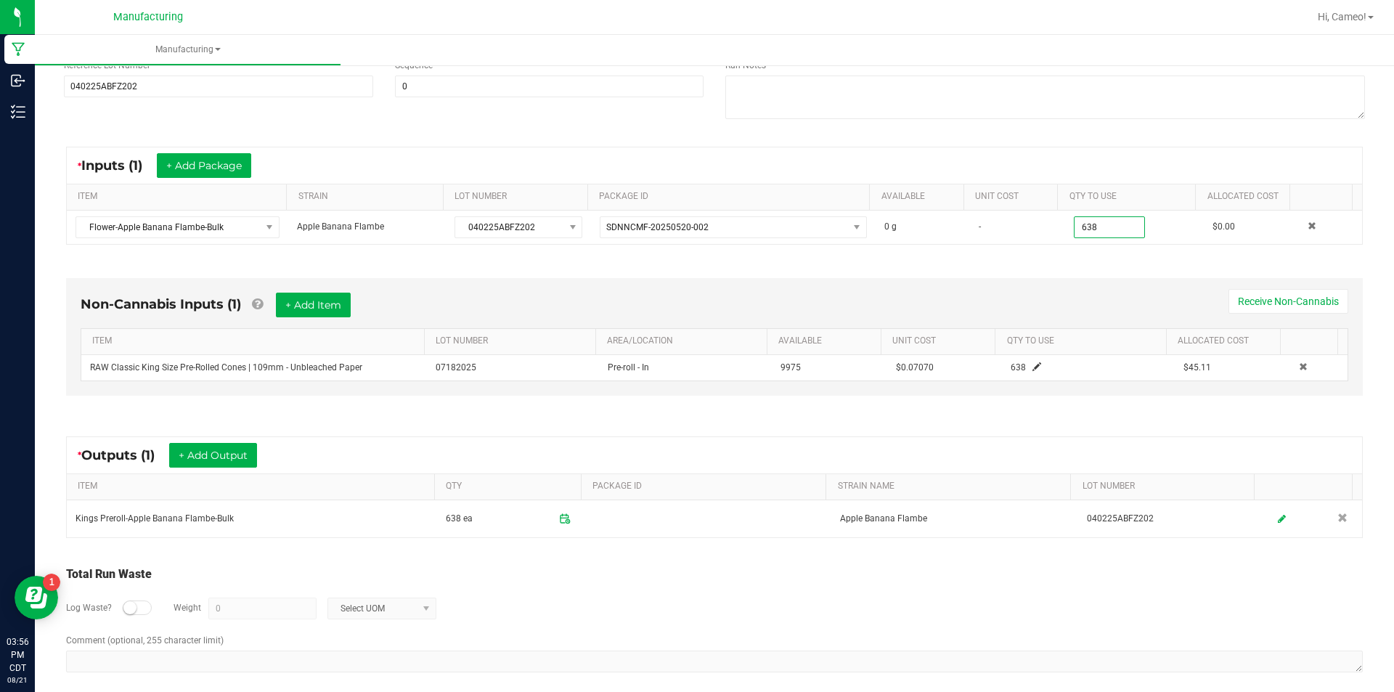
type input "638.0000 g"
click at [1057, 285] on div "Non-Cannabis Inputs (1) + Add Item Receive Non-Cannabis ITEM LOT NUMBER AREA/LO…" at bounding box center [714, 337] width 1297 height 118
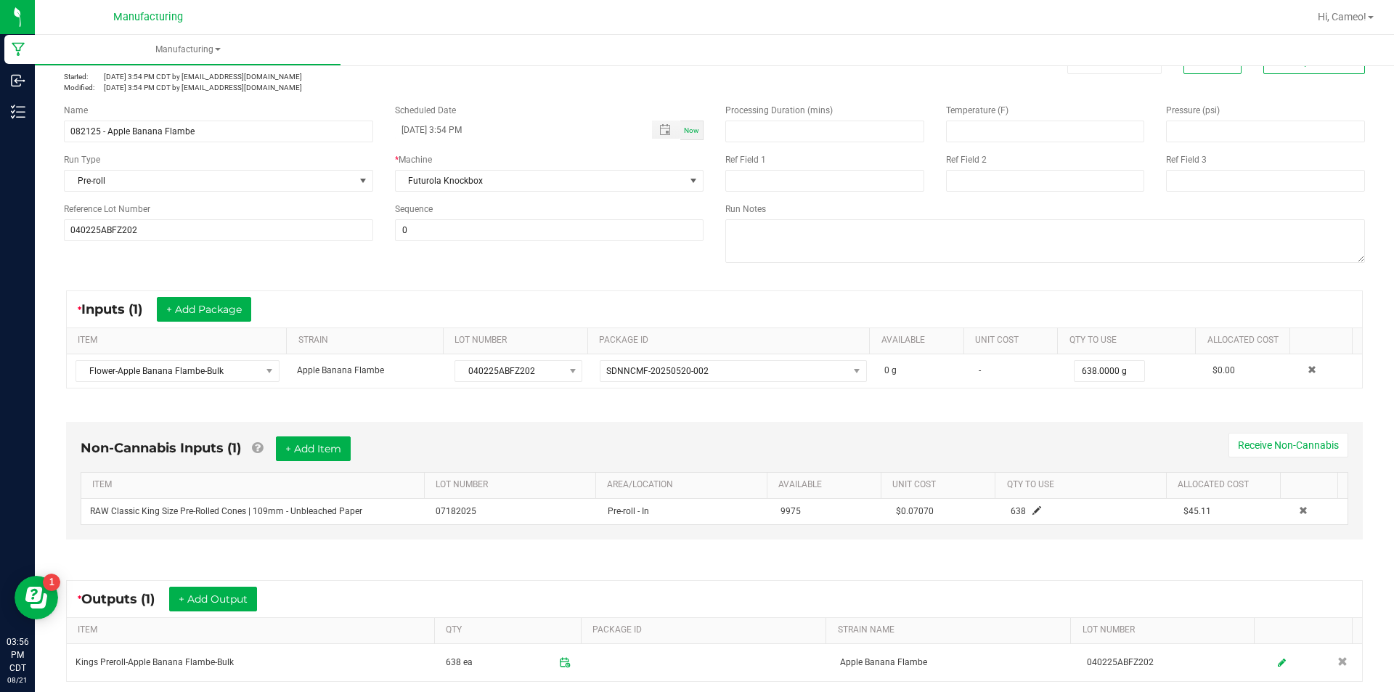
scroll to position [0, 0]
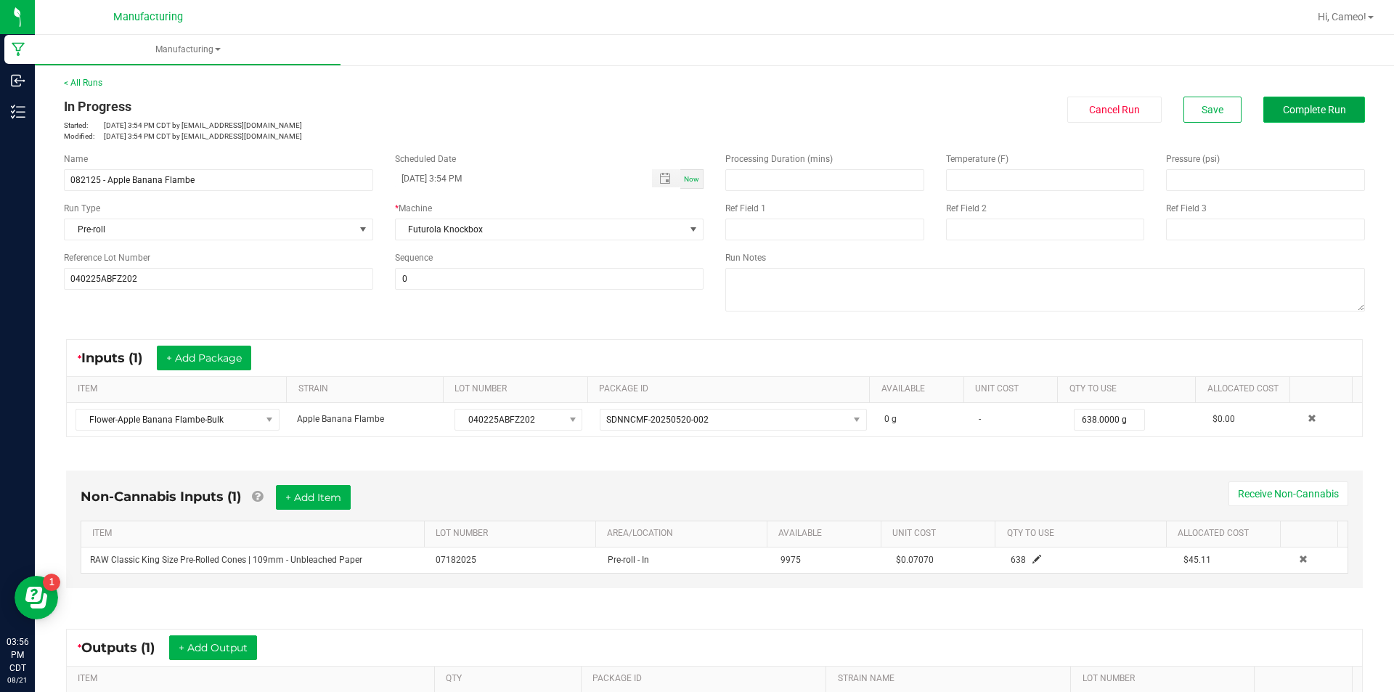
click at [1303, 100] on button "Complete Run" at bounding box center [1315, 110] width 102 height 26
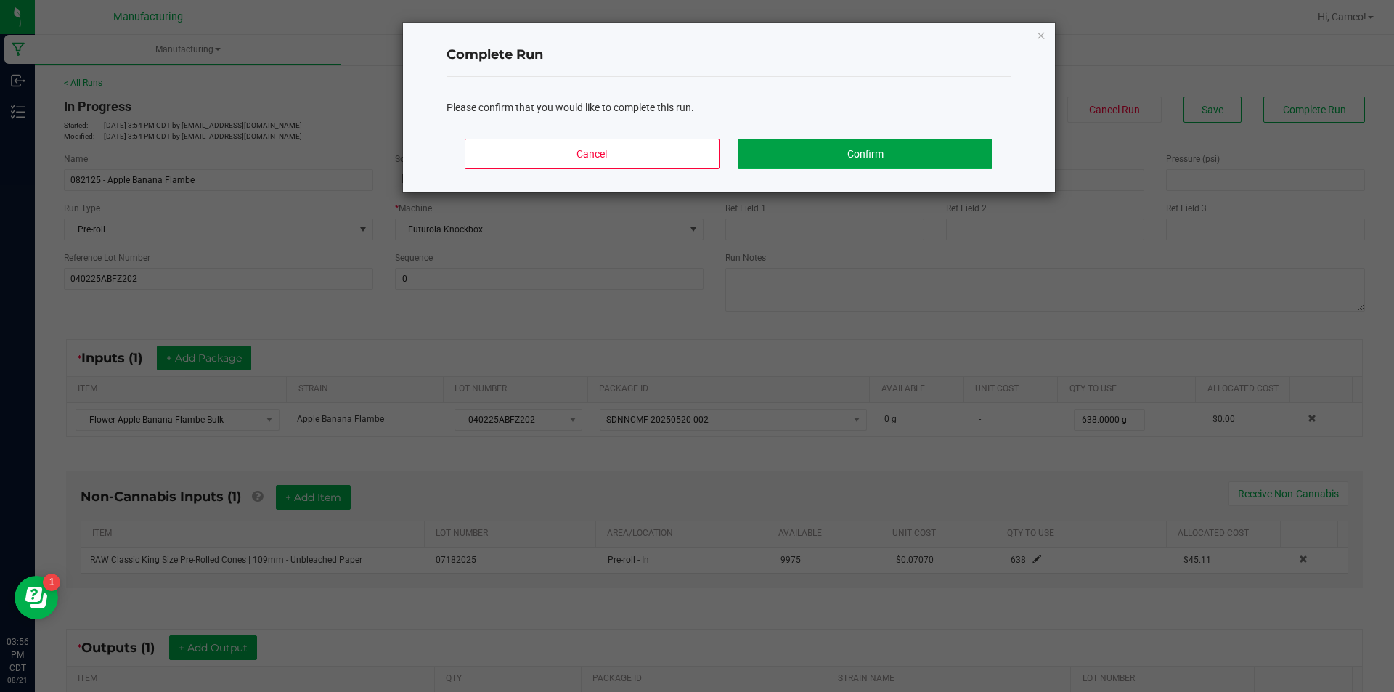
click at [931, 167] on button "Confirm" at bounding box center [865, 154] width 254 height 31
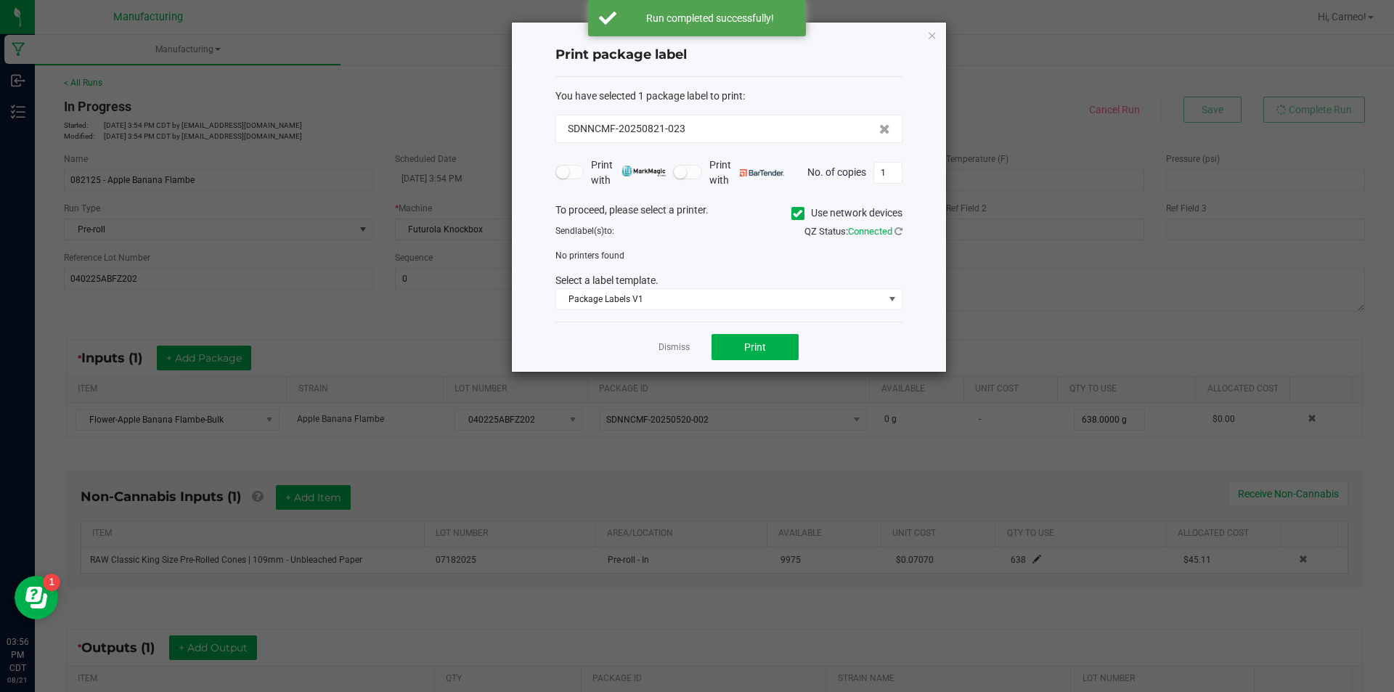
click at [797, 214] on icon at bounding box center [797, 214] width 9 height 0
click at [0, 0] on input "Use network devices" at bounding box center [0, 0] width 0 height 0
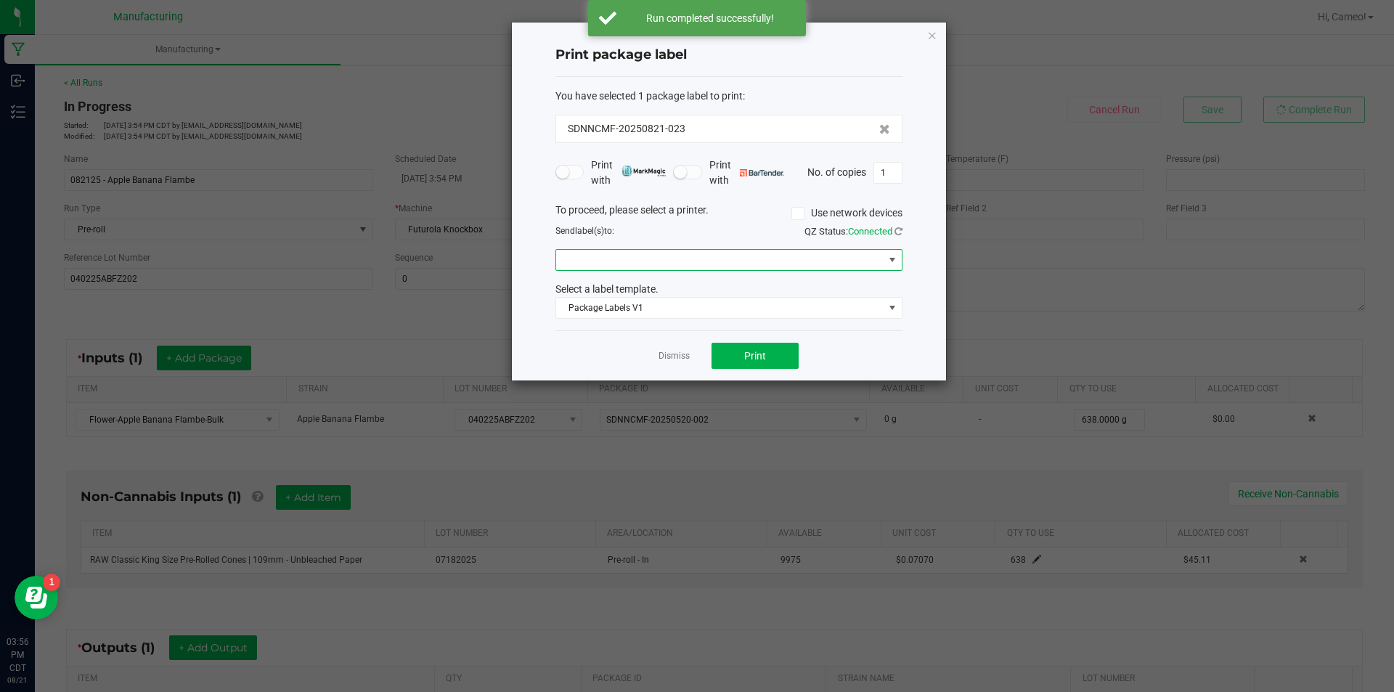
click at [768, 259] on span at bounding box center [720, 260] width 328 height 20
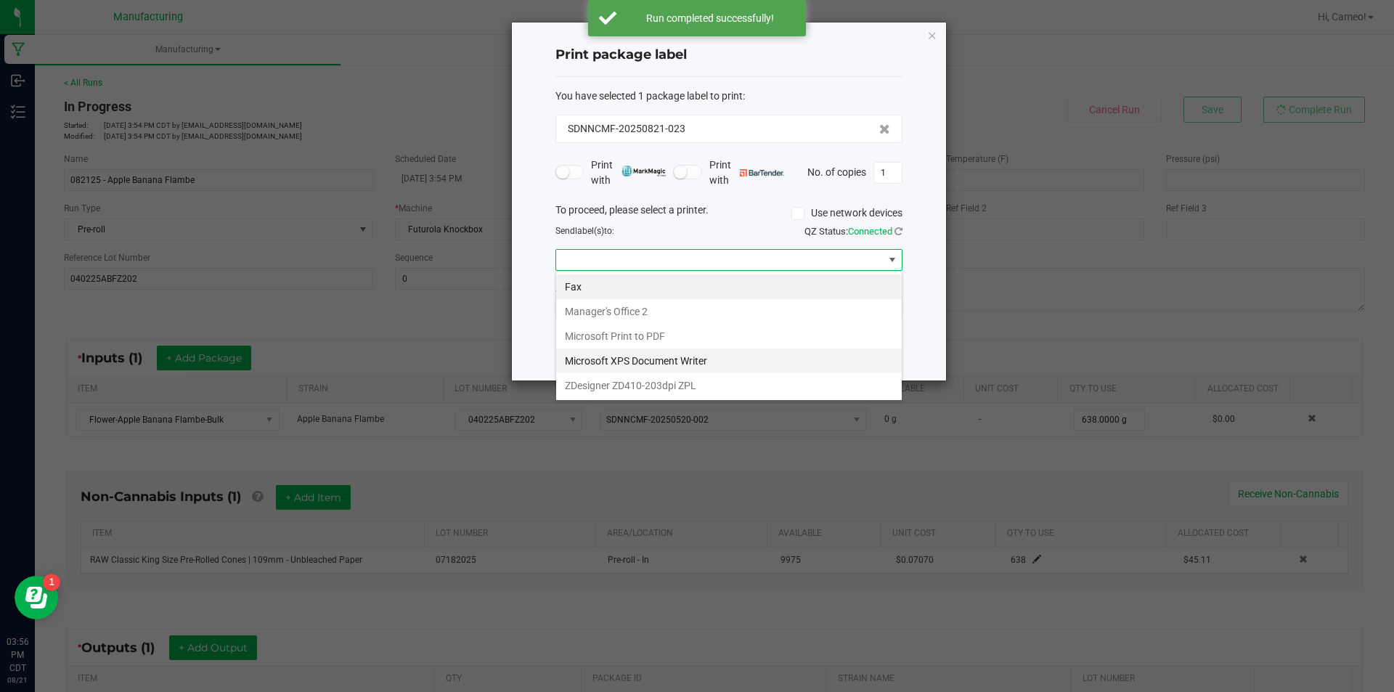
scroll to position [22, 347]
drag, startPoint x: 686, startPoint y: 379, endPoint x: 696, endPoint y: 373, distance: 12.1
click at [687, 379] on ZPL "ZDesigner ZD410-203dpi ZPL" at bounding box center [729, 385] width 346 height 25
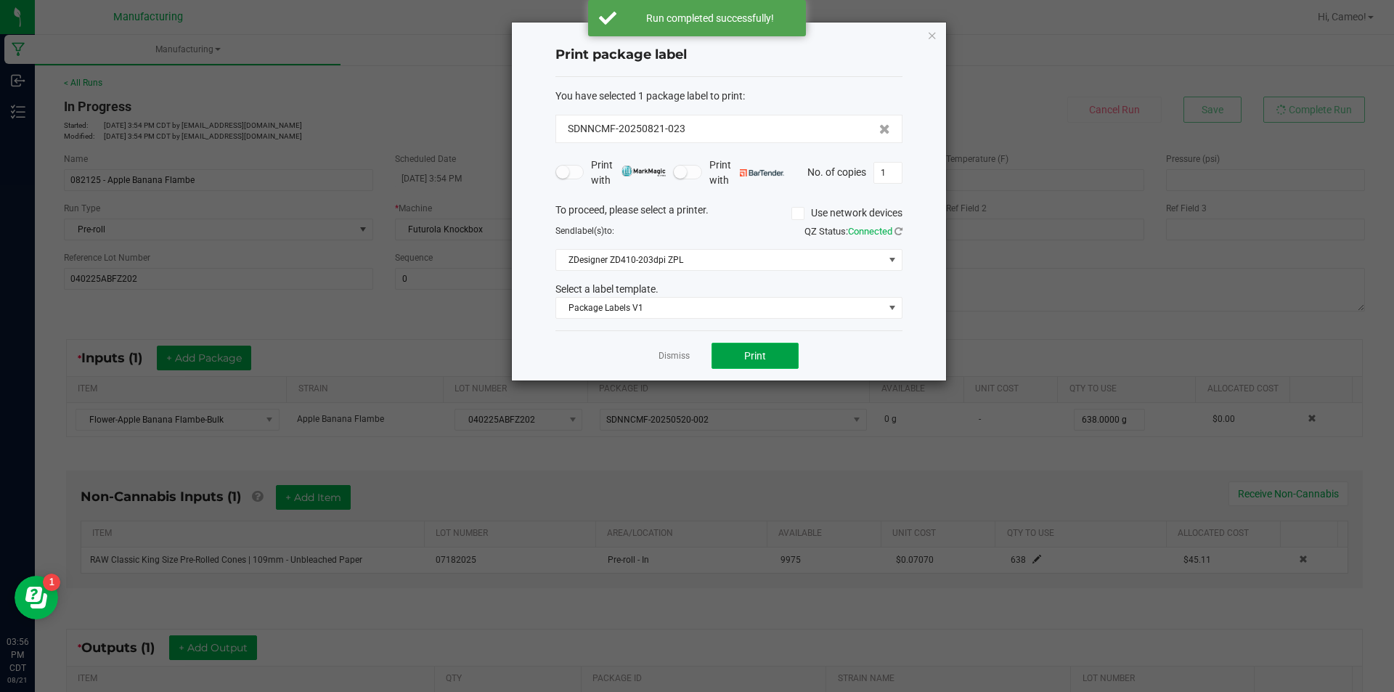
click at [743, 357] on button "Print" at bounding box center [755, 356] width 87 height 26
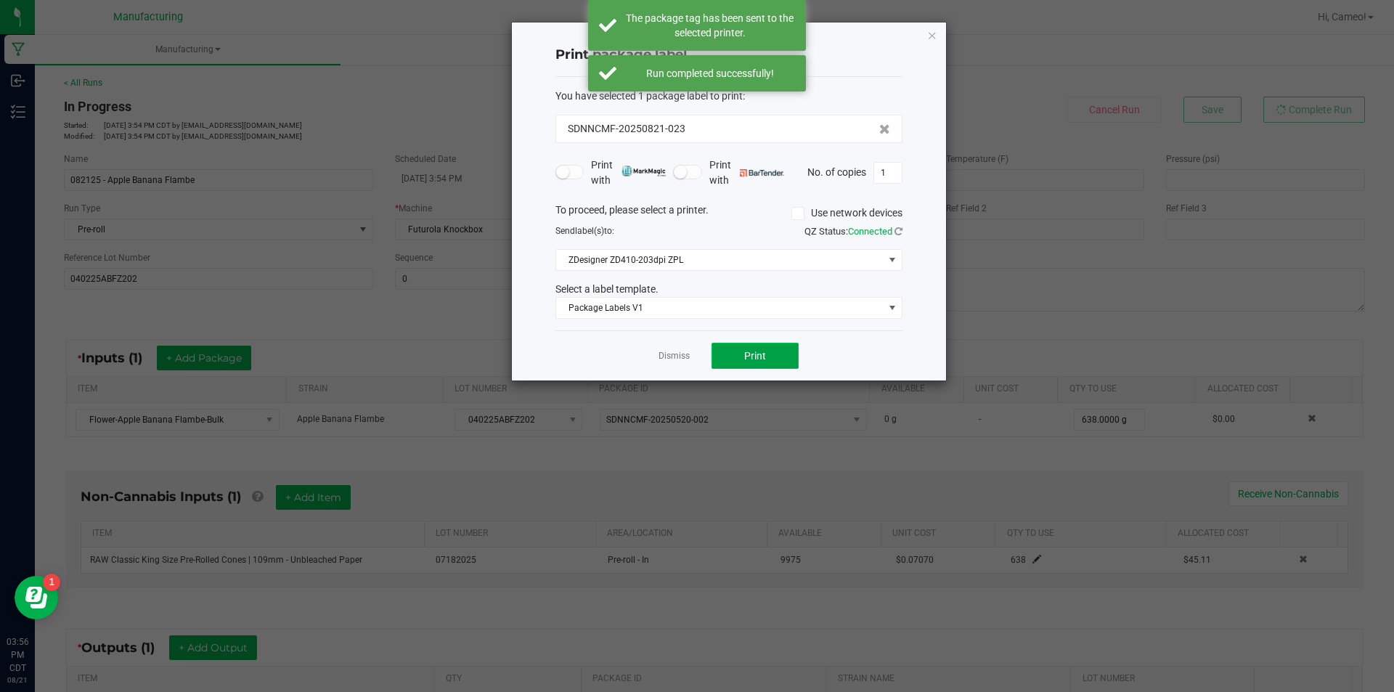
click at [736, 354] on button "Print" at bounding box center [755, 356] width 87 height 26
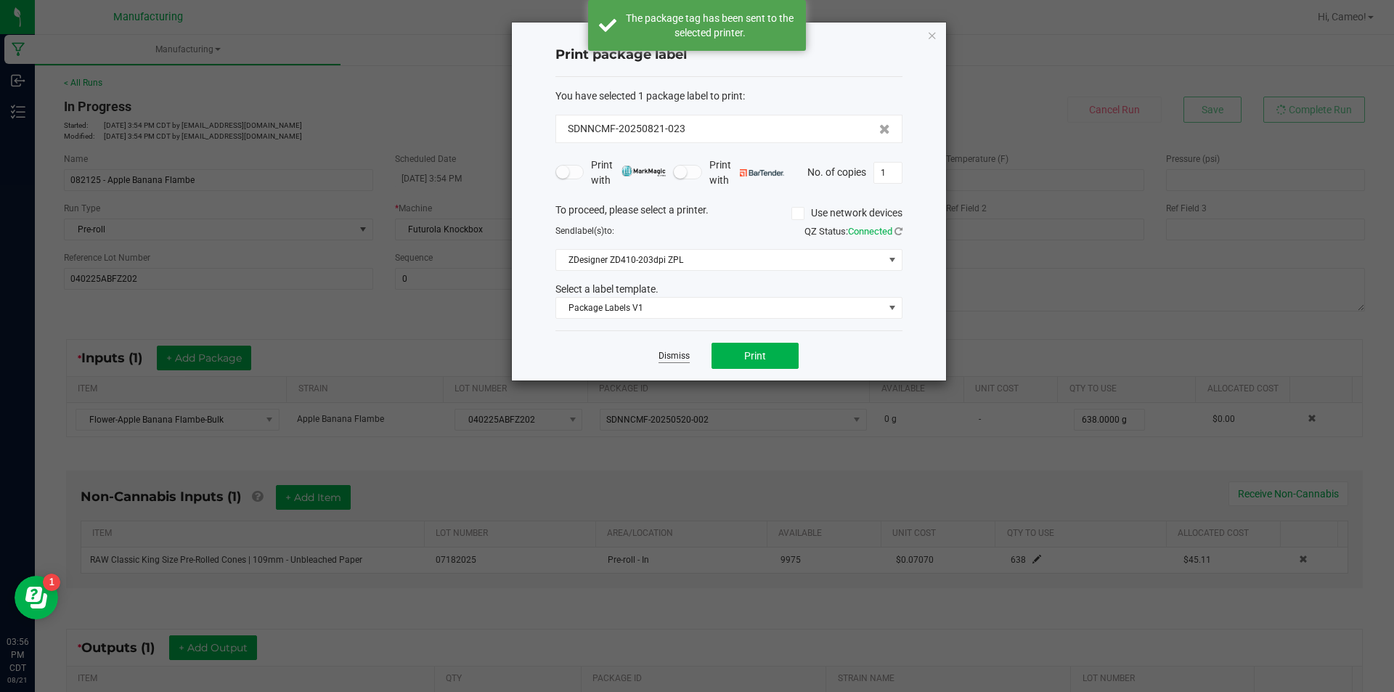
click at [674, 352] on link "Dismiss" at bounding box center [674, 356] width 31 height 12
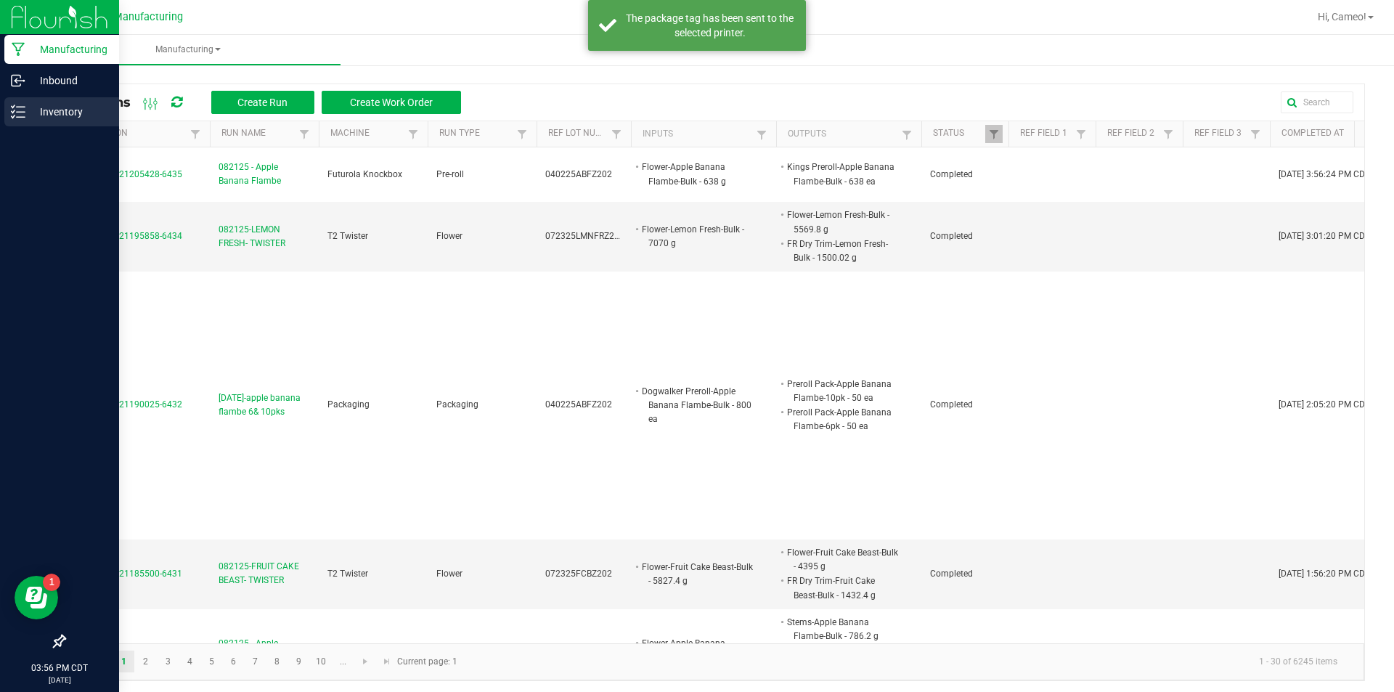
click at [69, 121] on div "Inventory" at bounding box center [61, 111] width 115 height 29
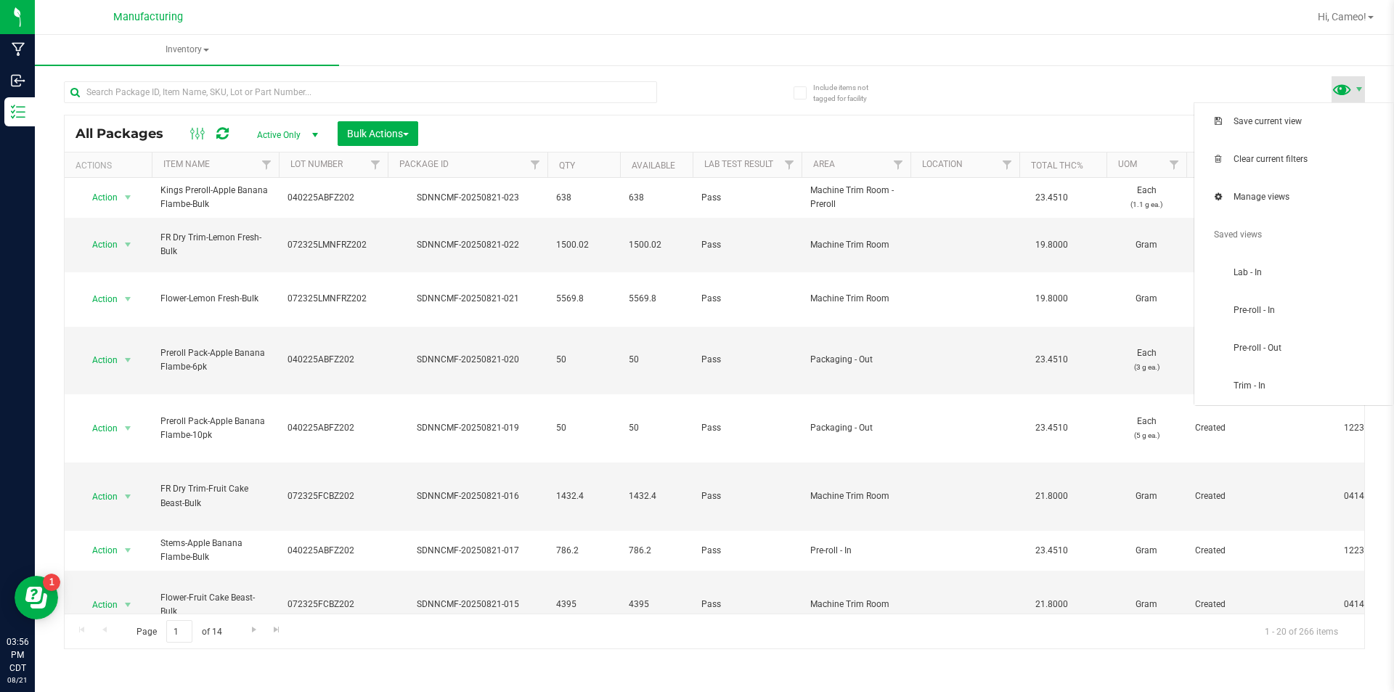
drag, startPoint x: 1323, startPoint y: 63, endPoint x: 1348, endPoint y: 82, distance: 31.1
click at [1348, 84] on span at bounding box center [1342, 88] width 21 height 21
click at [1259, 310] on span "Pre-roll - In" at bounding box center [1309, 310] width 151 height 12
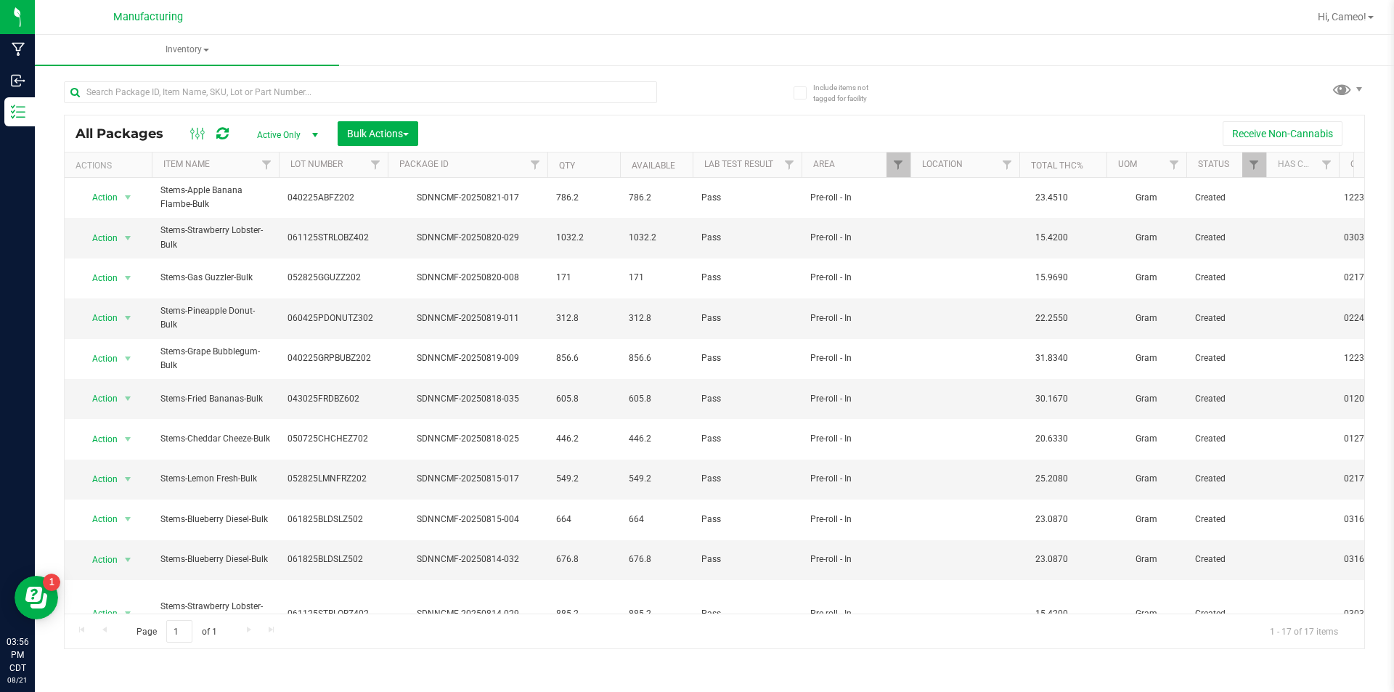
scroll to position [219, 0]
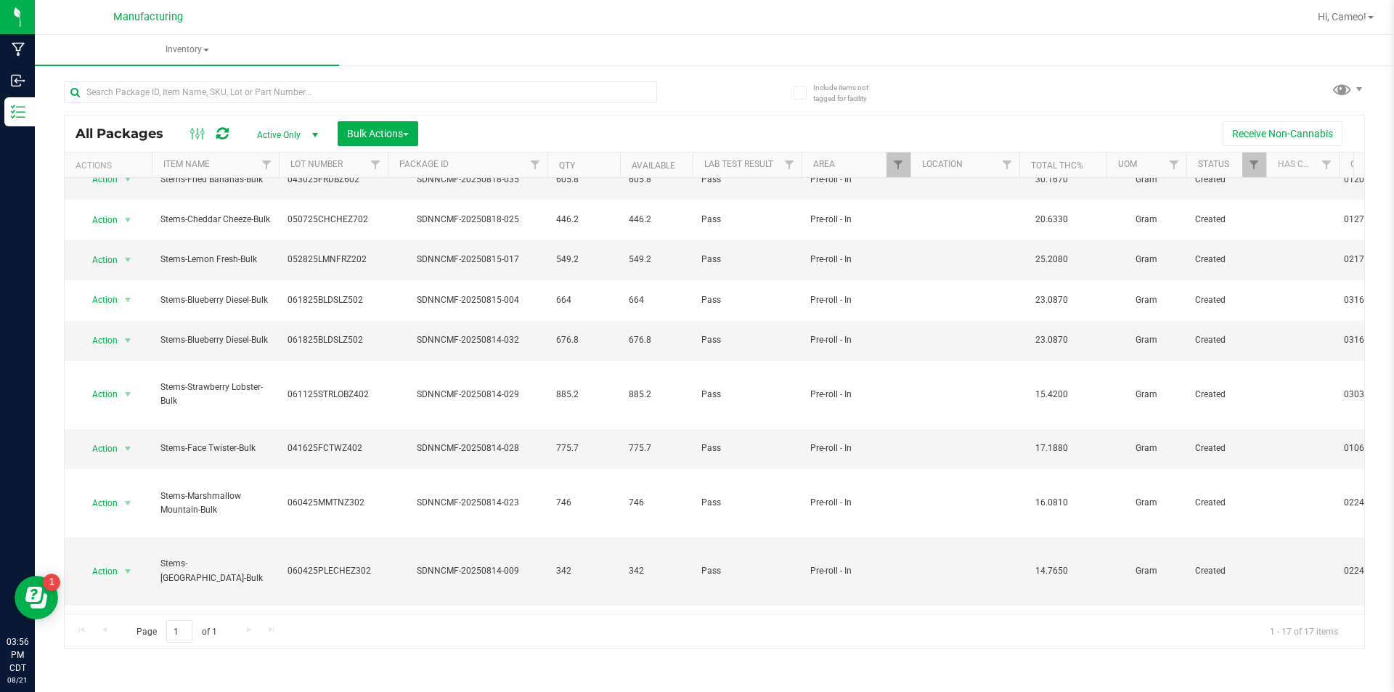
click at [110, 415] on li "Adjust qty" at bounding box center [126, 408] width 92 height 22
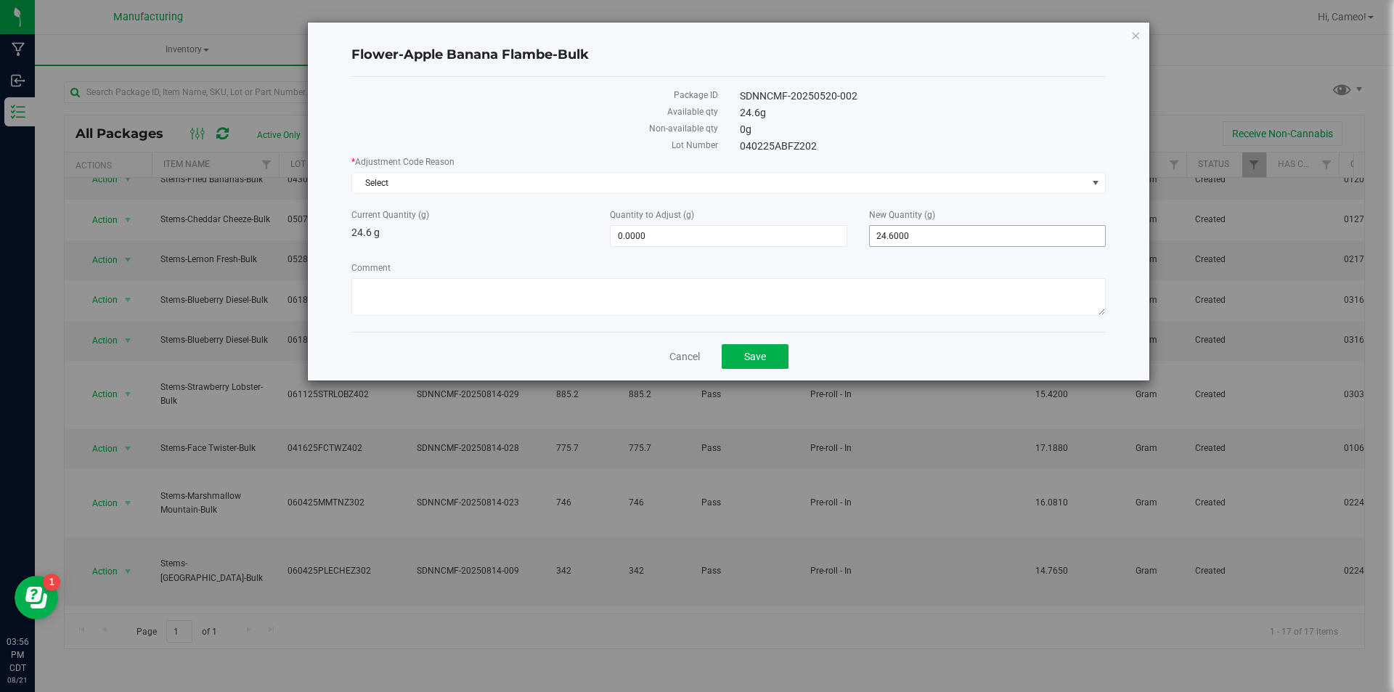
click at [981, 238] on span "24.6000 24.6" at bounding box center [987, 236] width 237 height 22
click at [981, 240] on input "24.6" at bounding box center [987, 236] width 235 height 20
type input "0"
type input "-24.6000"
type input "0.0000"
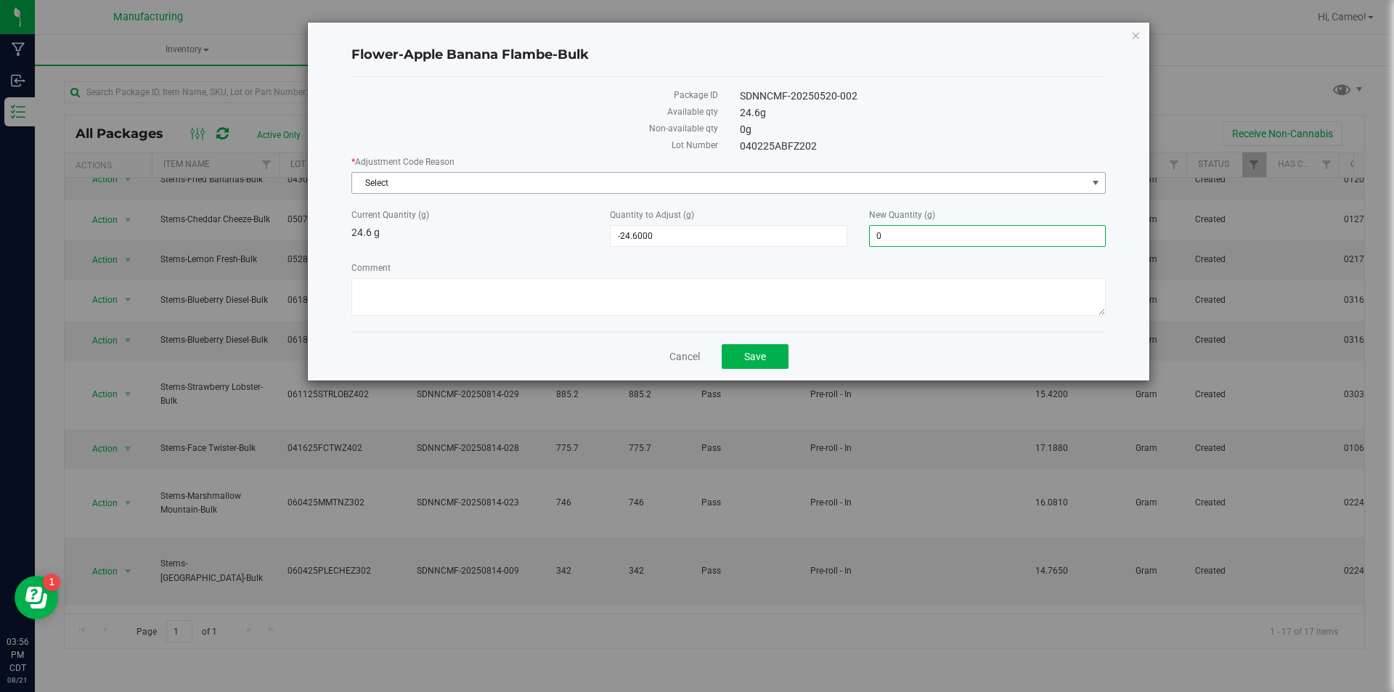
click at [977, 181] on span "Select" at bounding box center [719, 183] width 735 height 20
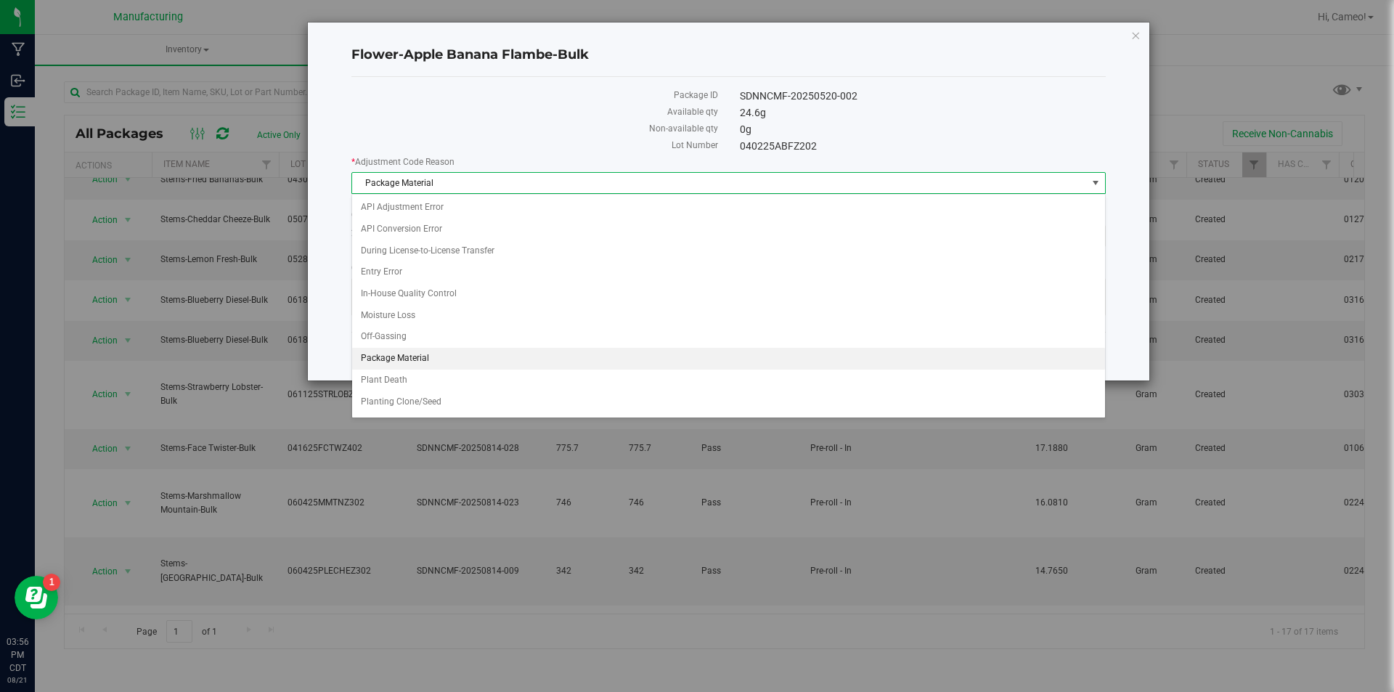
scroll to position [20, 0]
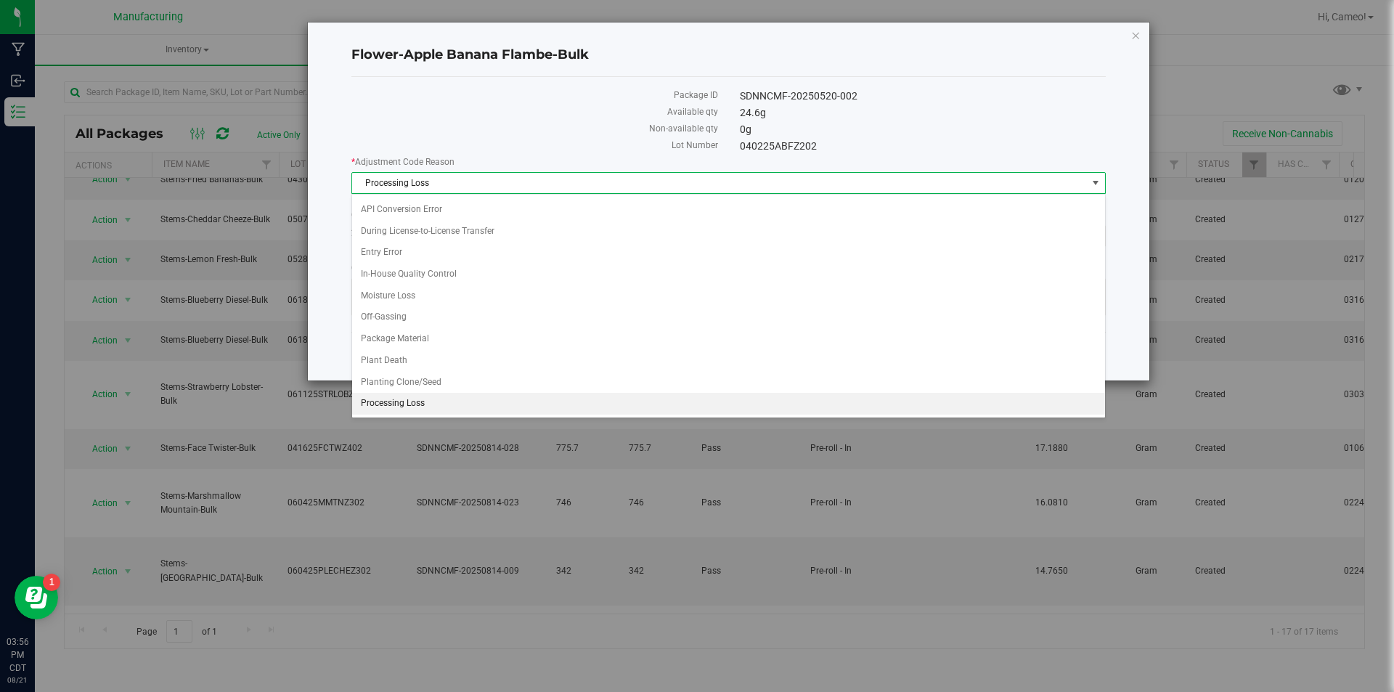
click at [977, 181] on span "Processing Loss" at bounding box center [719, 183] width 735 height 20
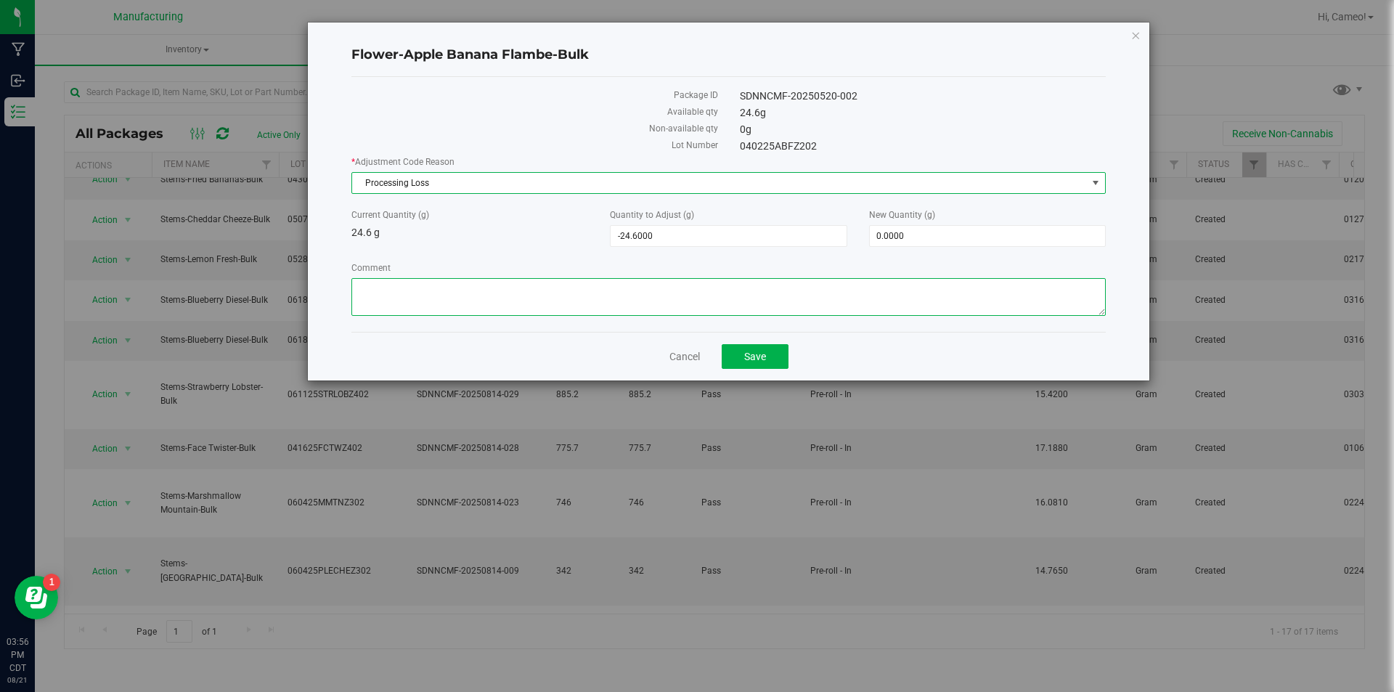
click at [914, 310] on textarea "Comment" at bounding box center [728, 297] width 755 height 38
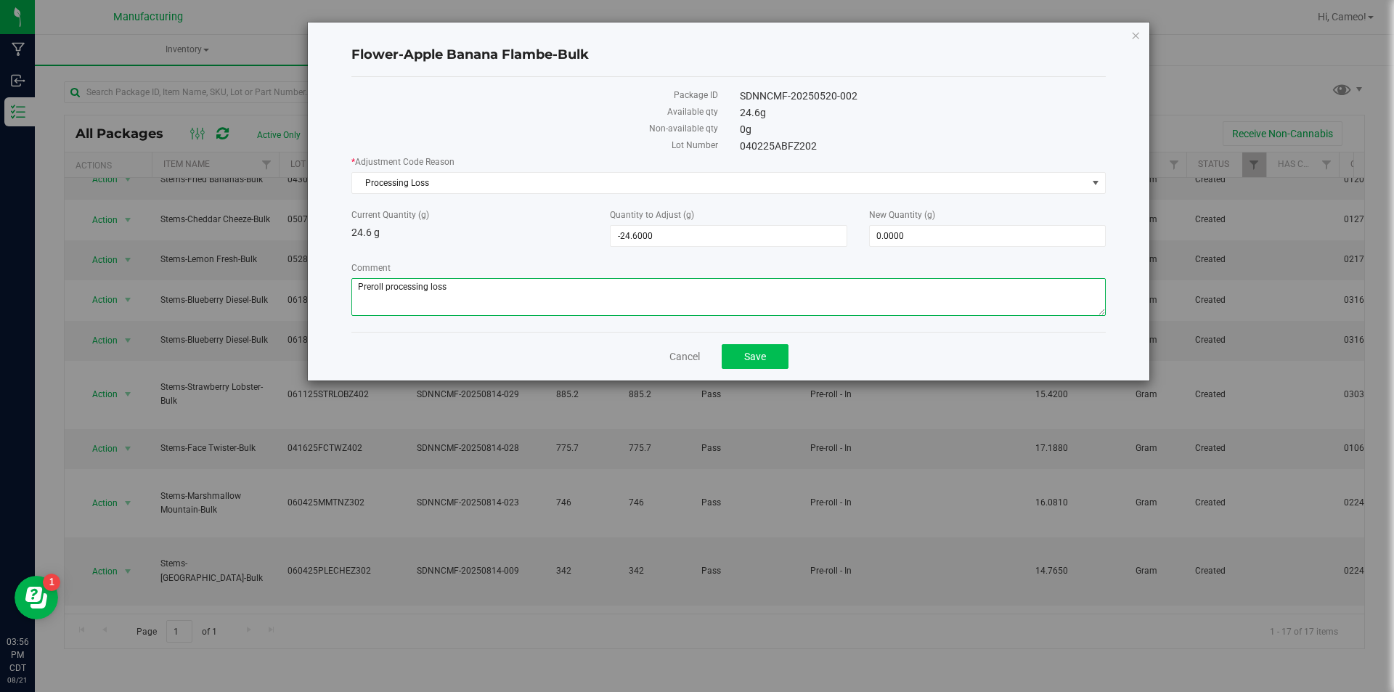
type textarea "Preroll processing loss"
click at [753, 351] on span "Save" at bounding box center [755, 357] width 22 height 12
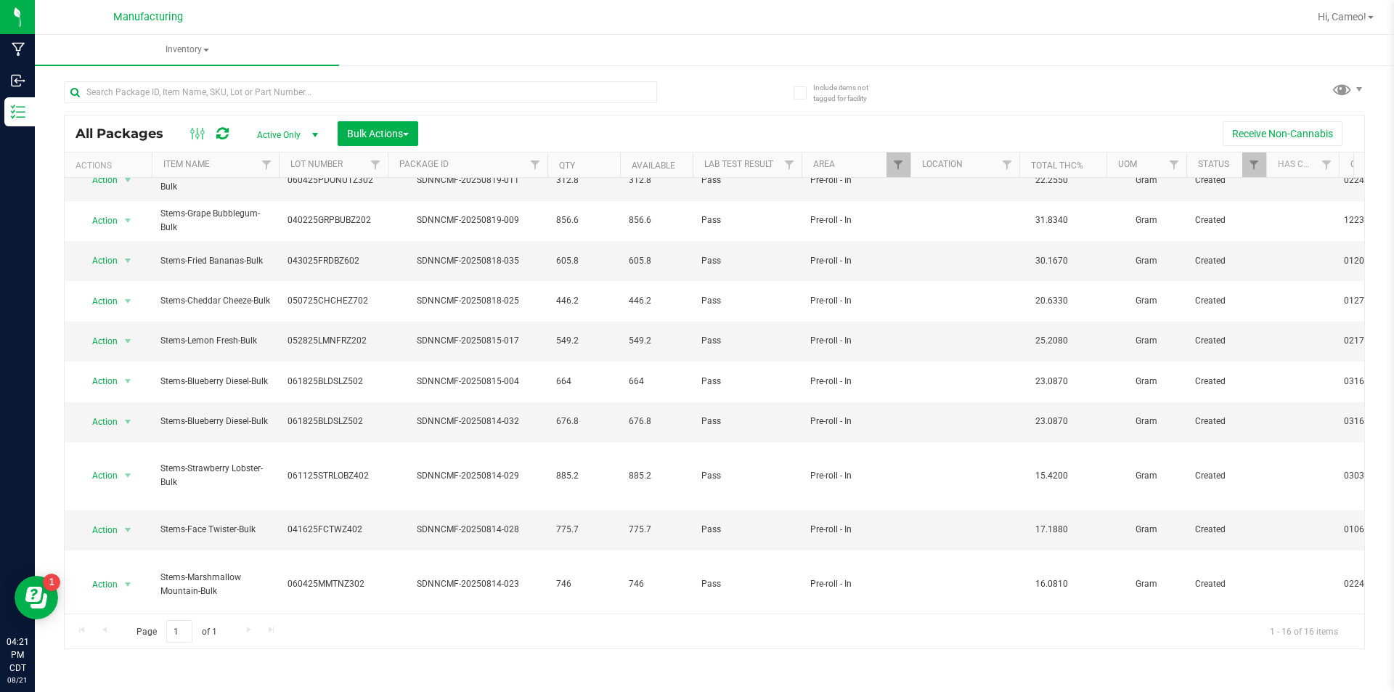
scroll to position [179, 0]
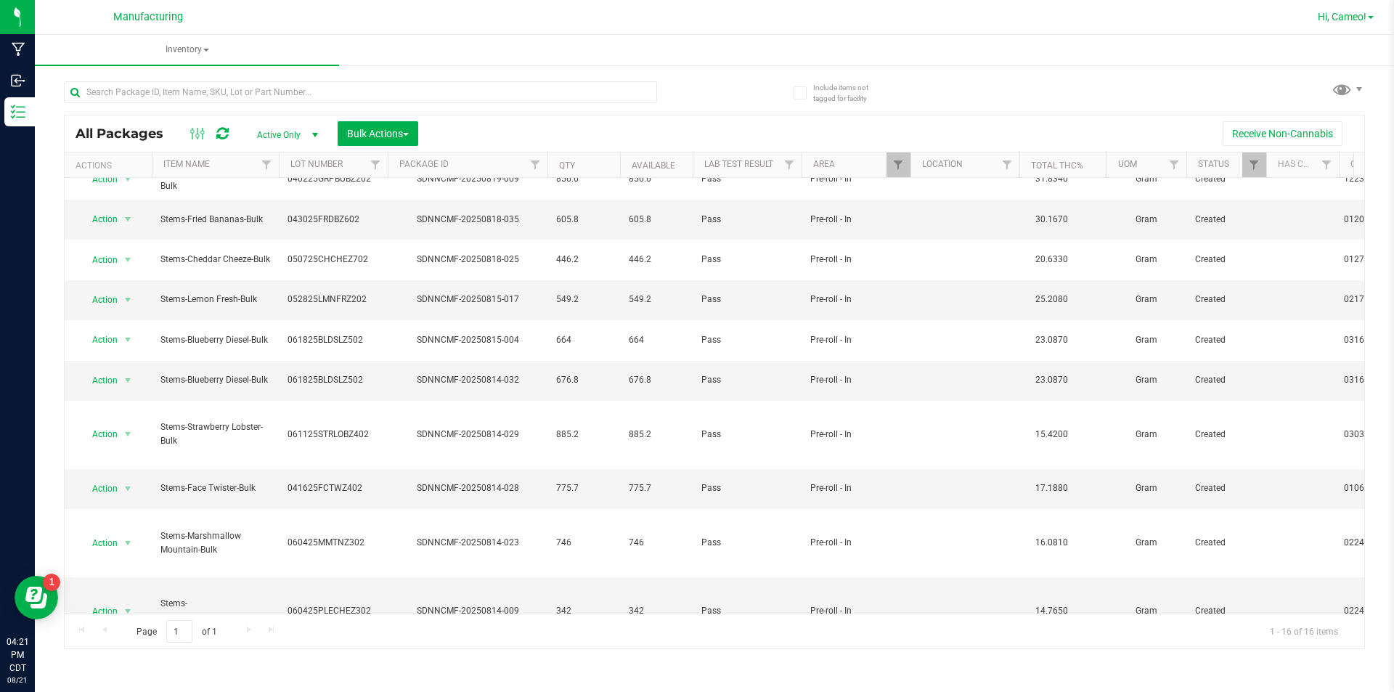
click at [1353, 13] on span "Hi, Cameo!" at bounding box center [1342, 17] width 49 height 12
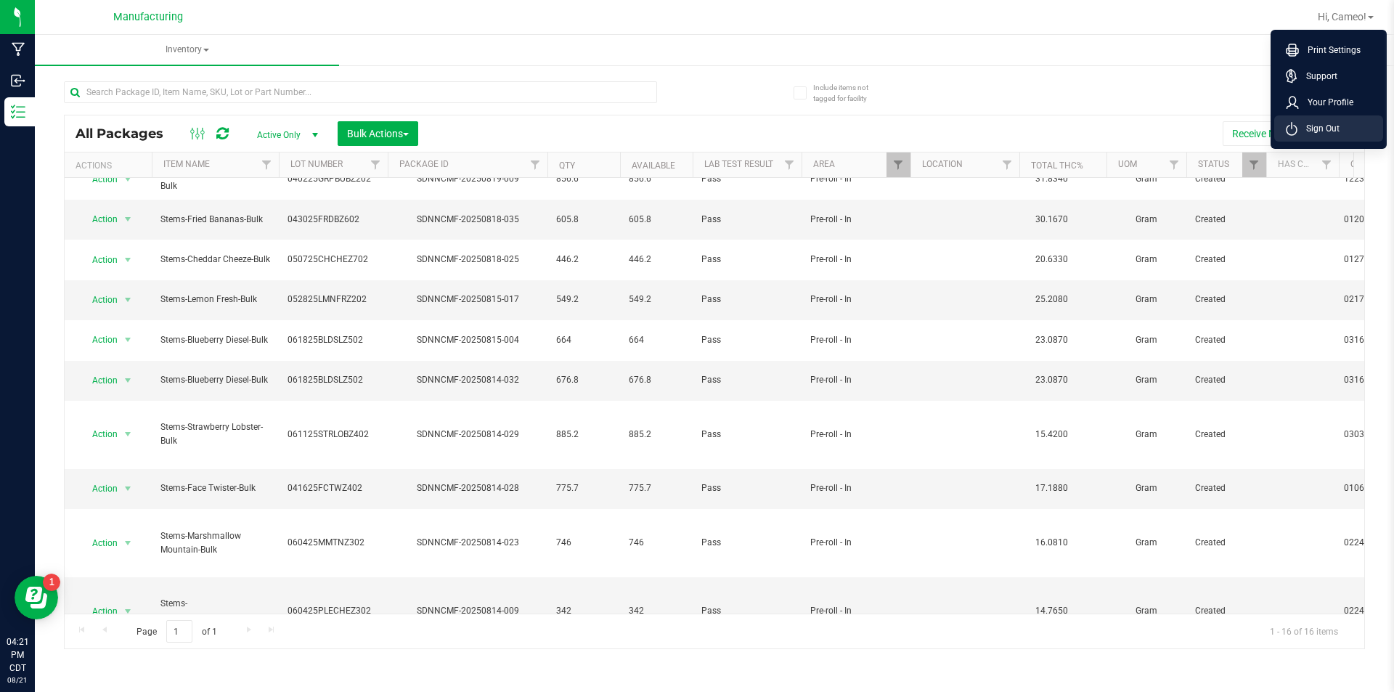
click at [1298, 130] on span "Sign Out" at bounding box center [1319, 128] width 42 height 15
